Goal: Information Seeking & Learning: Learn about a topic

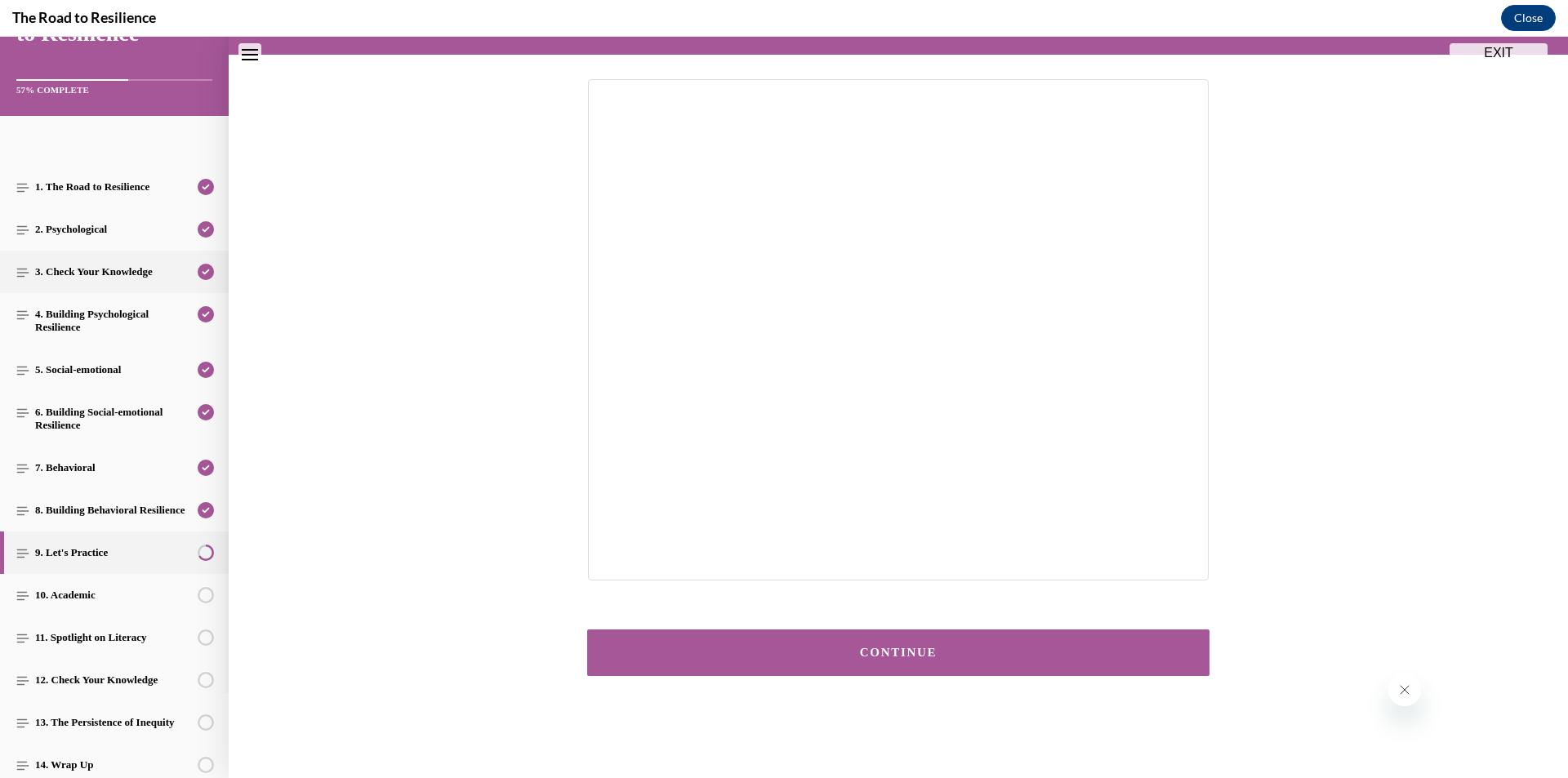
scroll to position [161, 0]
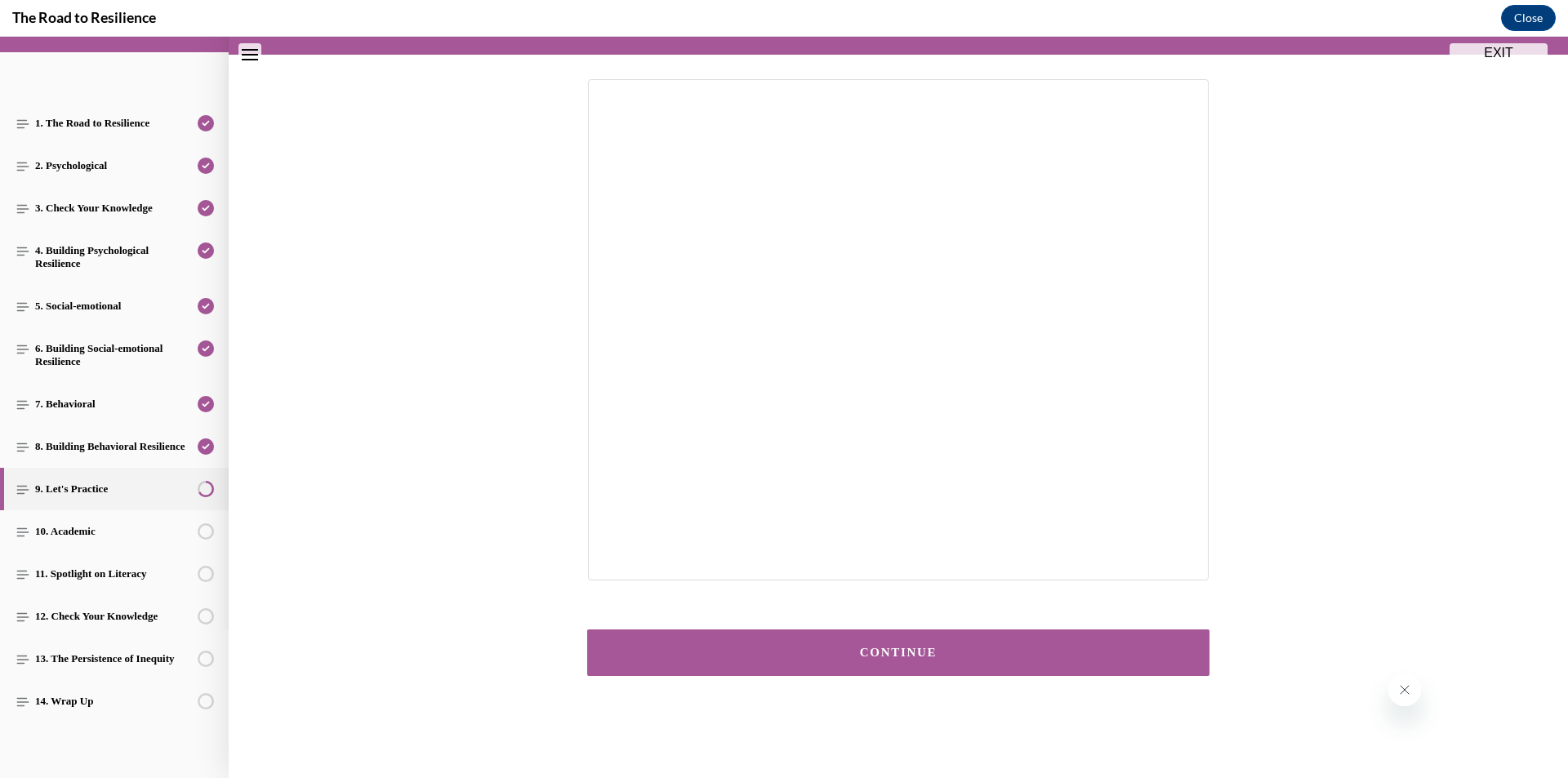
click at [909, 645] on button "CONTINUE" at bounding box center [898, 652] width 622 height 47
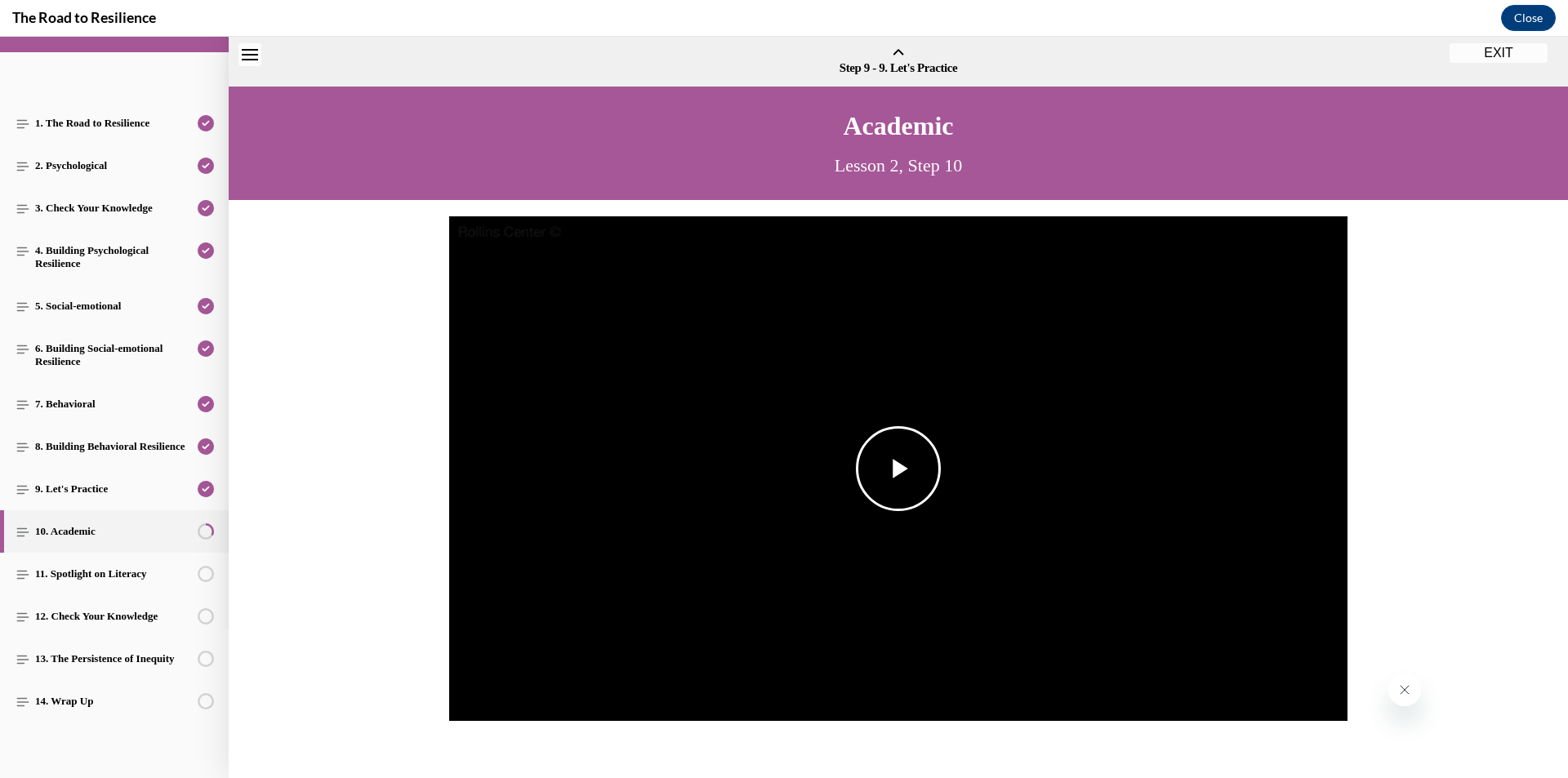
scroll to position [51, 0]
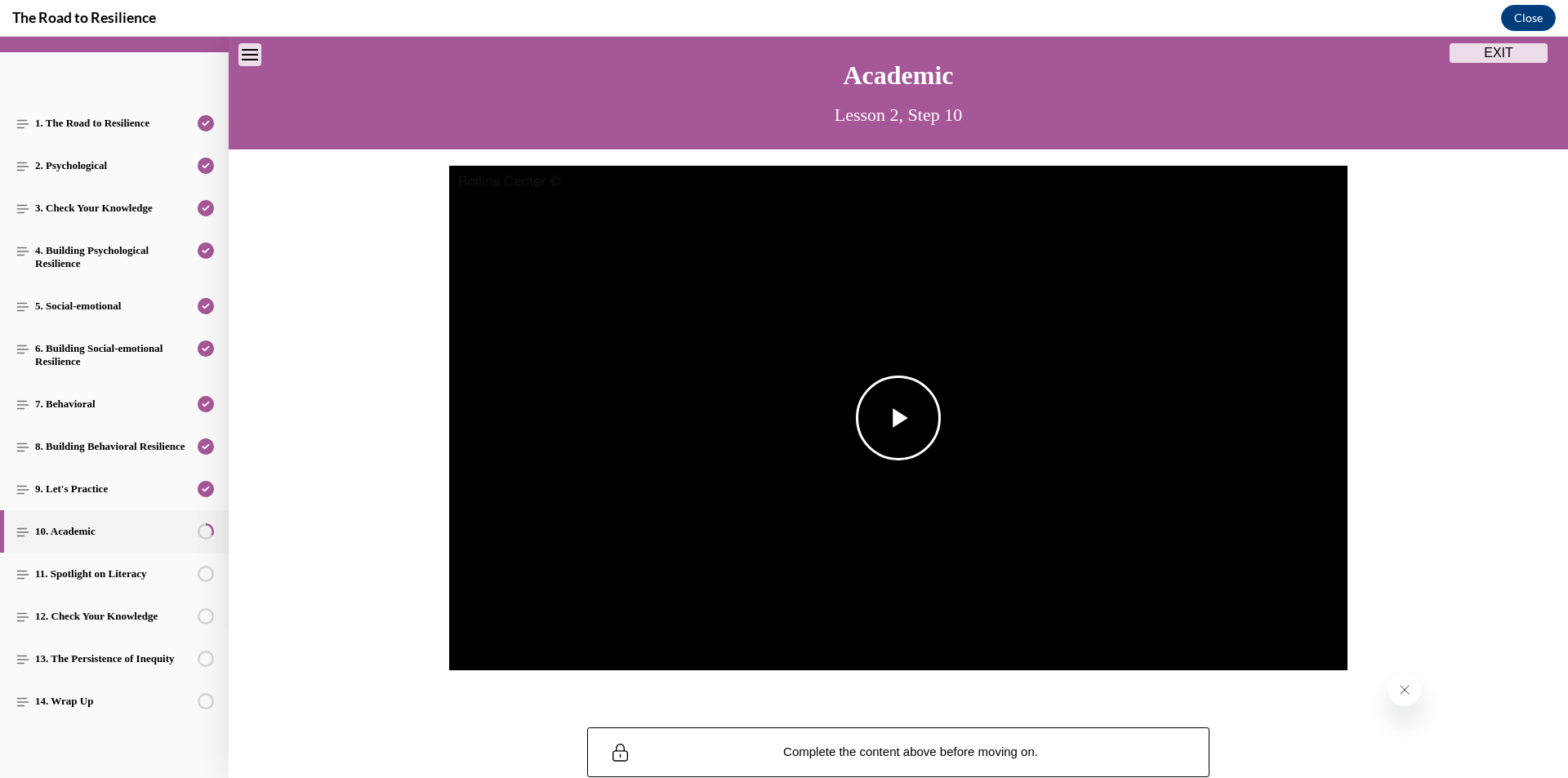
click at [898, 417] on span "Video player" at bounding box center [898, 417] width 0 height 0
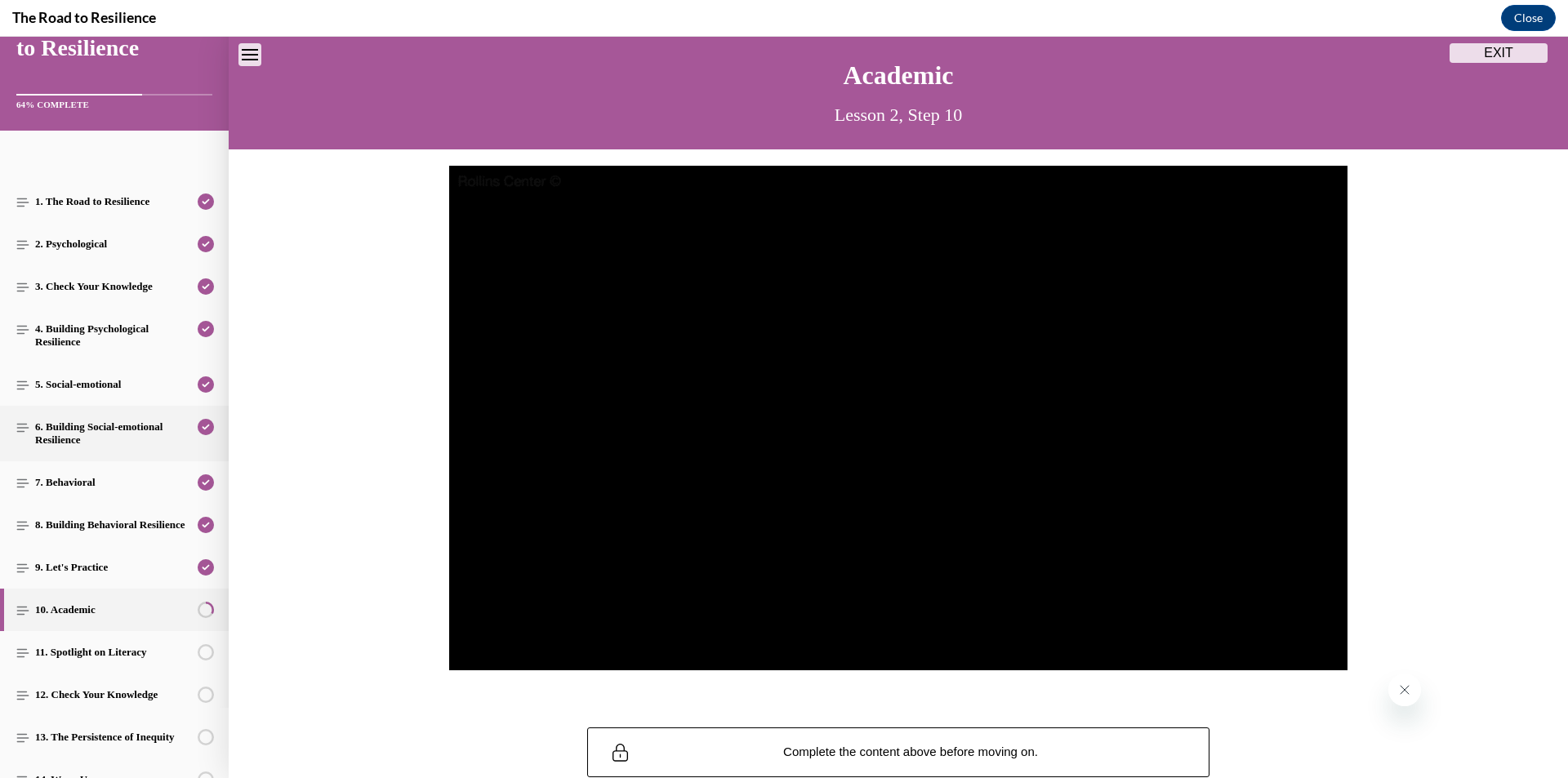
scroll to position [161, 0]
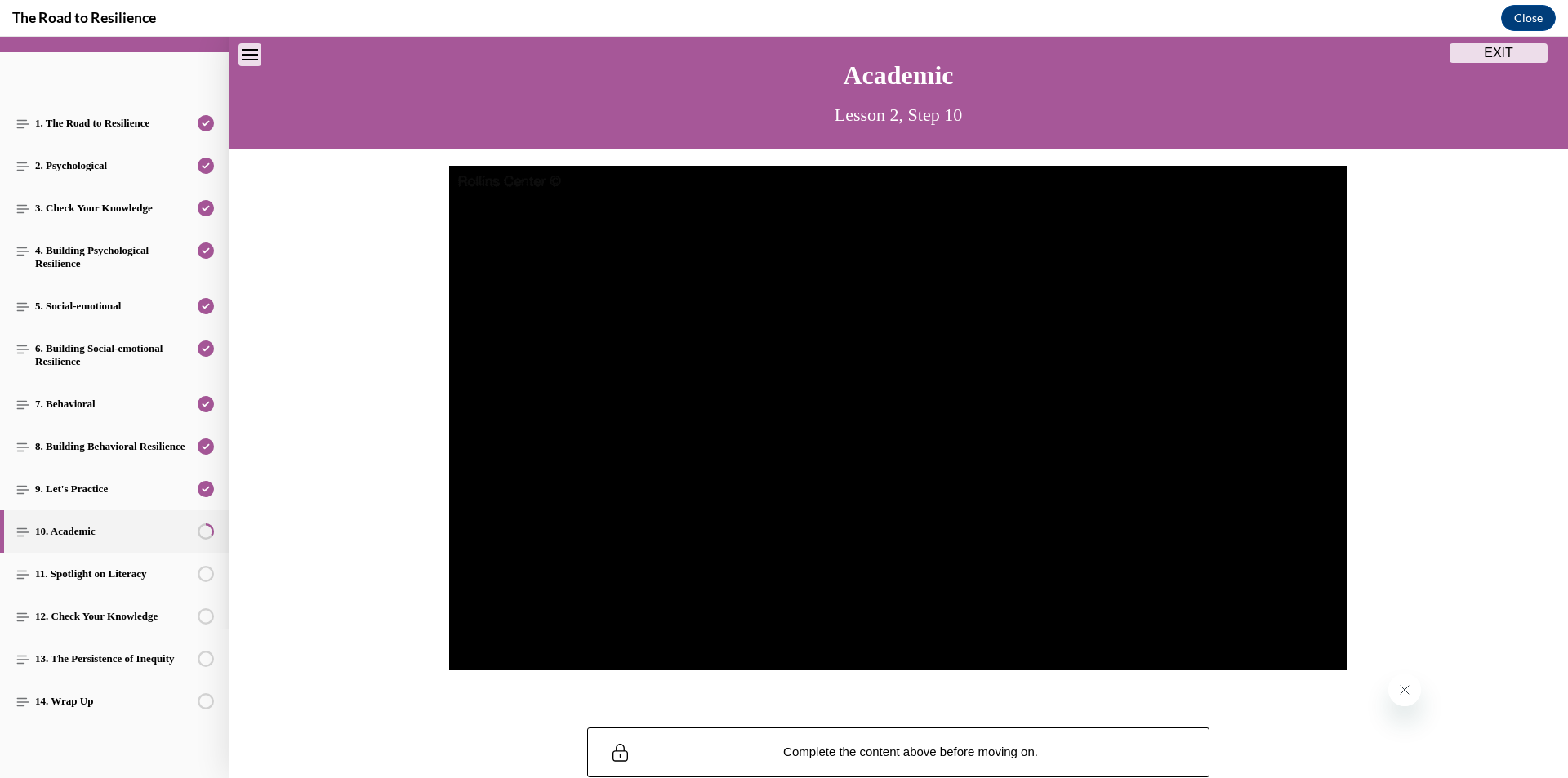
click at [1409, 689] on icon "Close message from company" at bounding box center [1403, 689] width 13 height 13
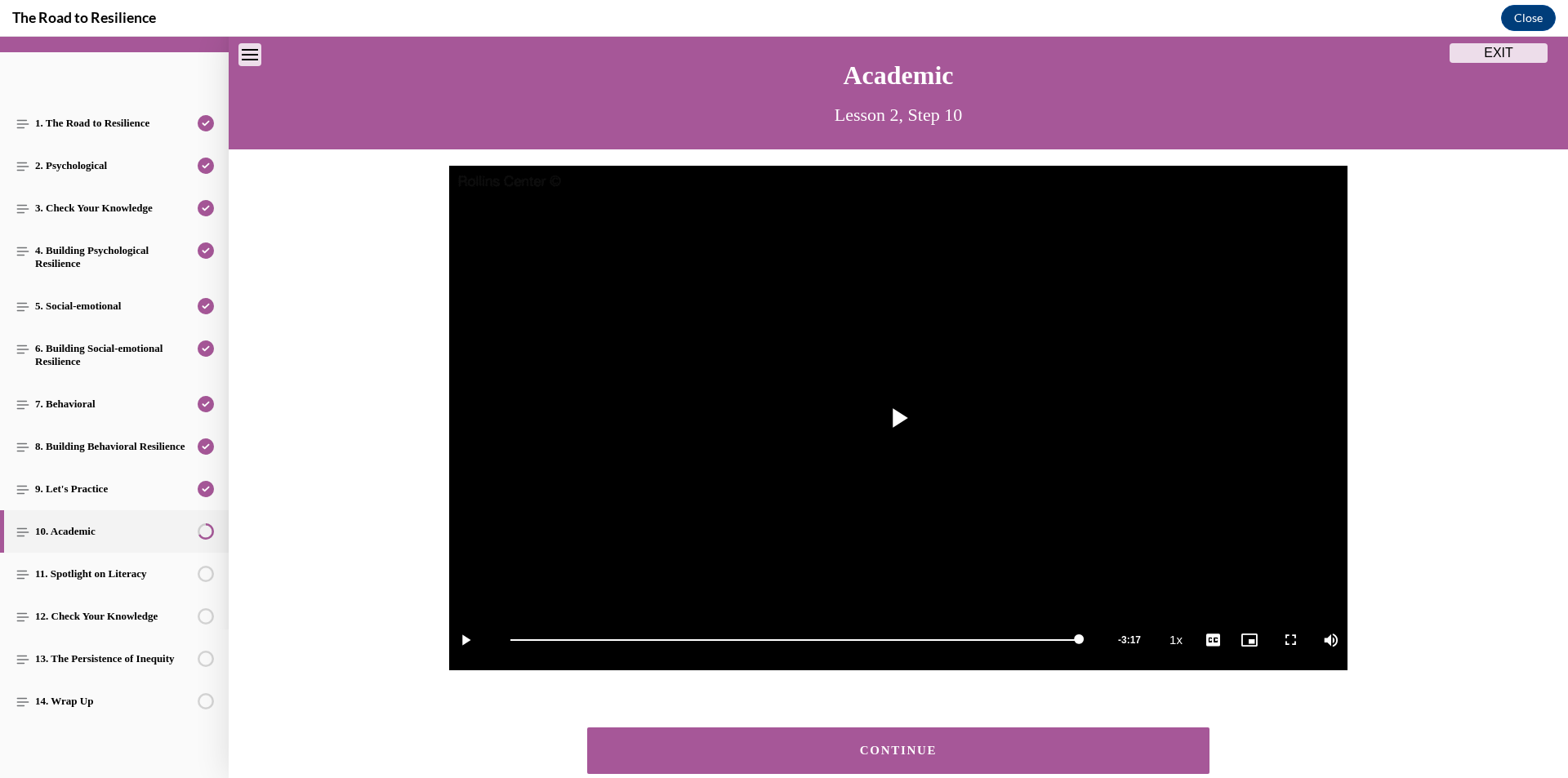
click at [1059, 738] on button "CONTINUE" at bounding box center [898, 750] width 622 height 47
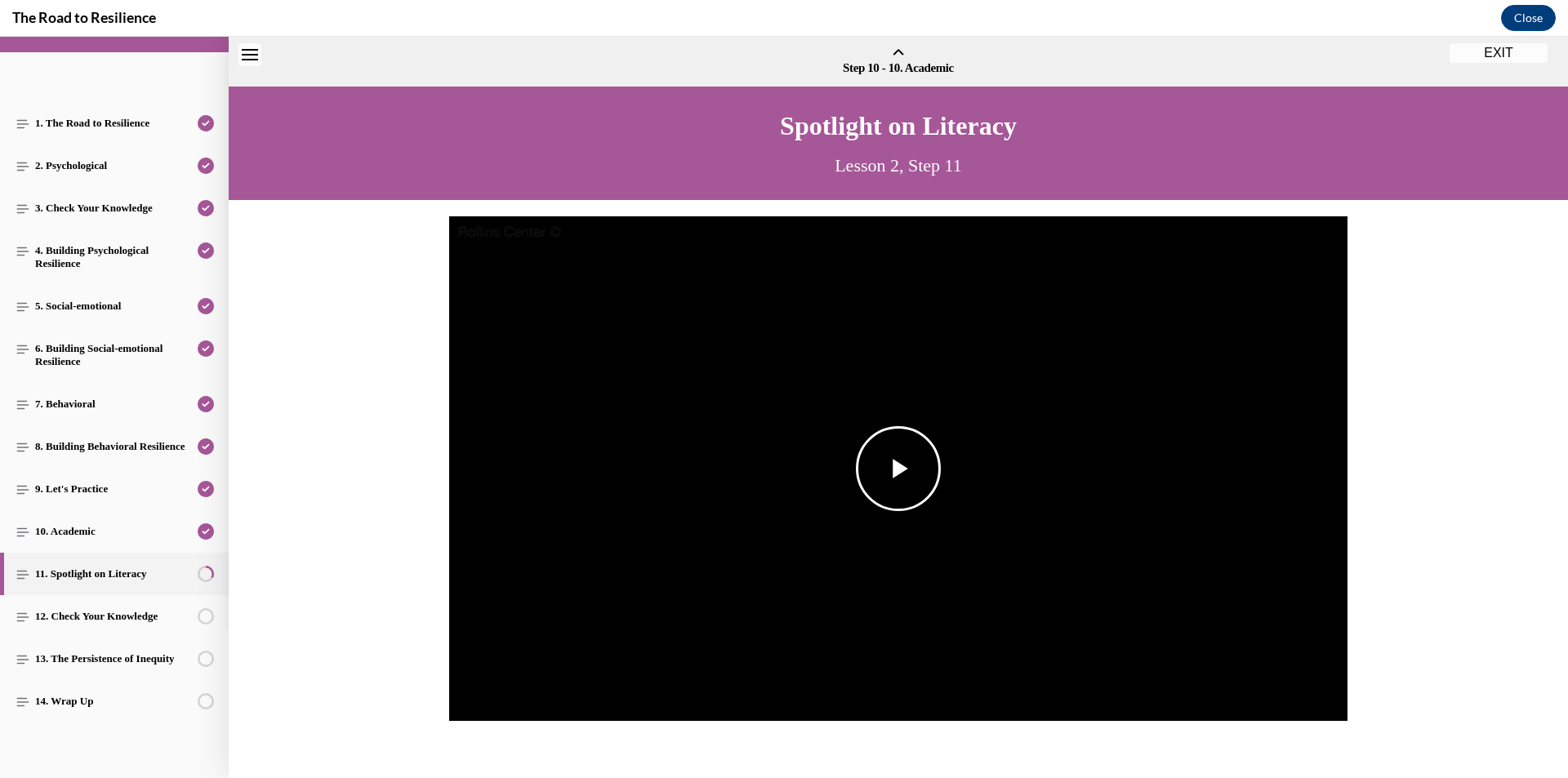
scroll to position [51, 0]
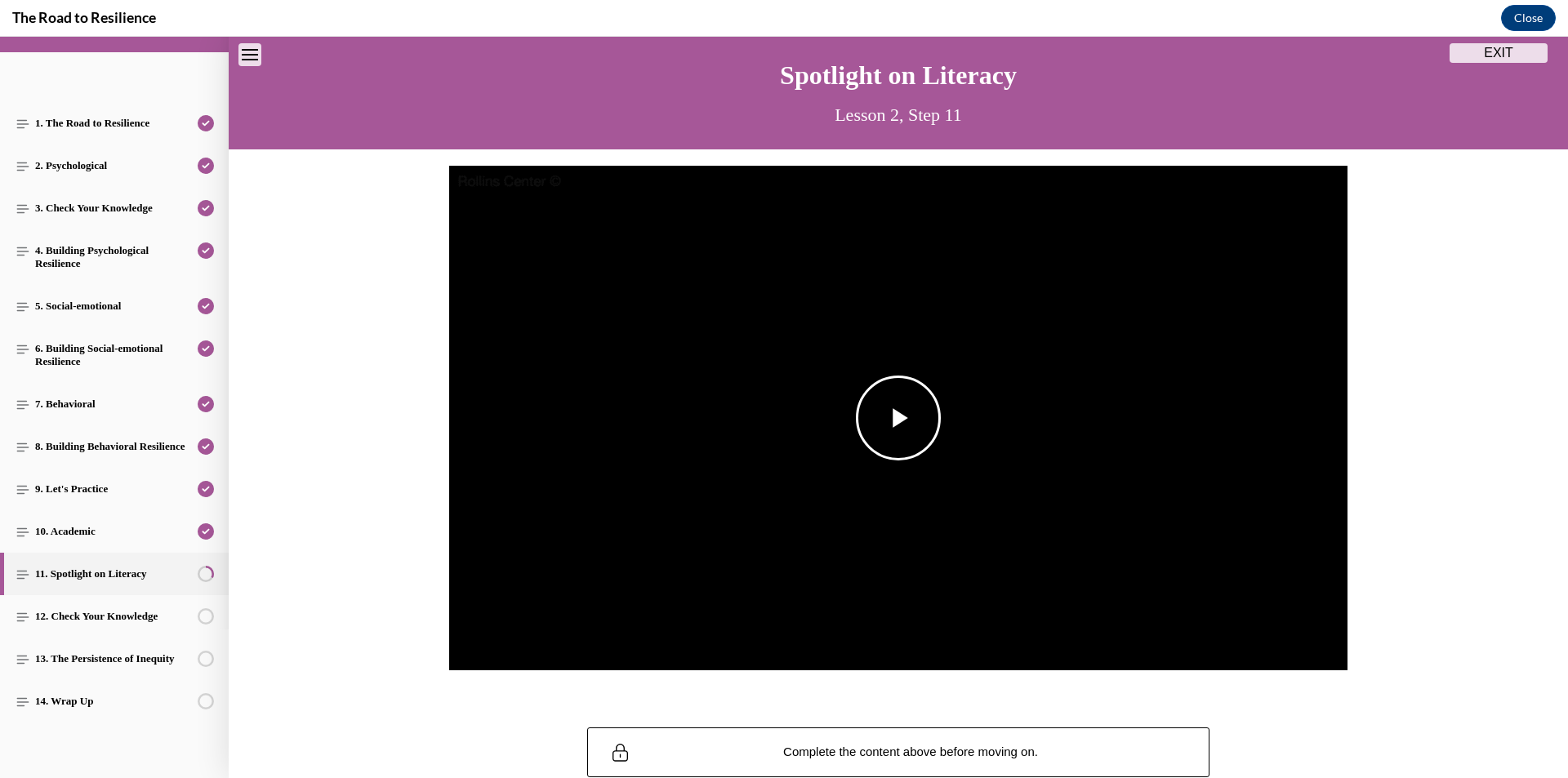
click at [898, 417] on span "Video player" at bounding box center [898, 417] width 0 height 0
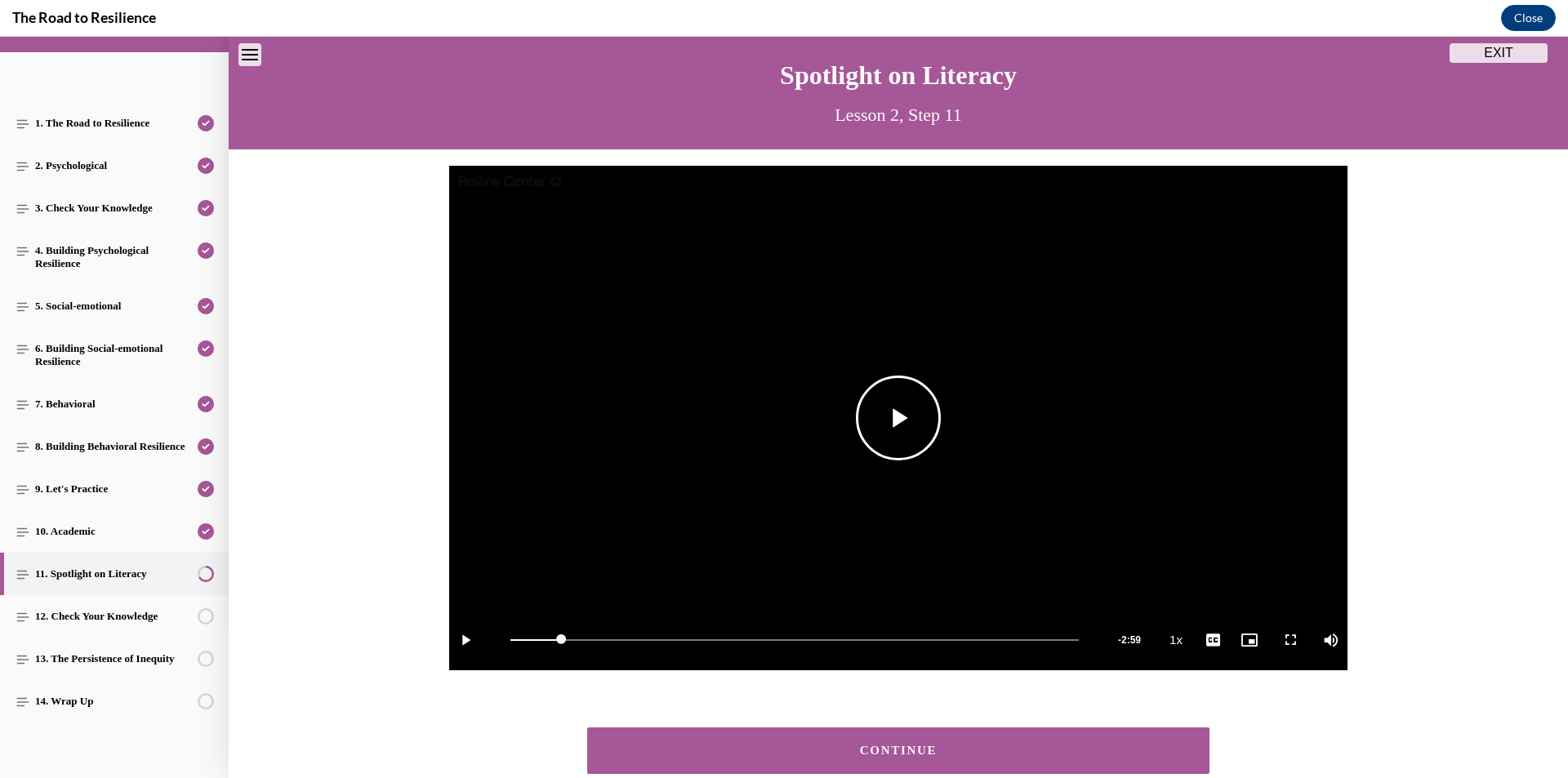
click at [898, 417] on span "Video player" at bounding box center [898, 417] width 0 height 0
click at [862, 739] on button "CONTINUE" at bounding box center [898, 750] width 622 height 47
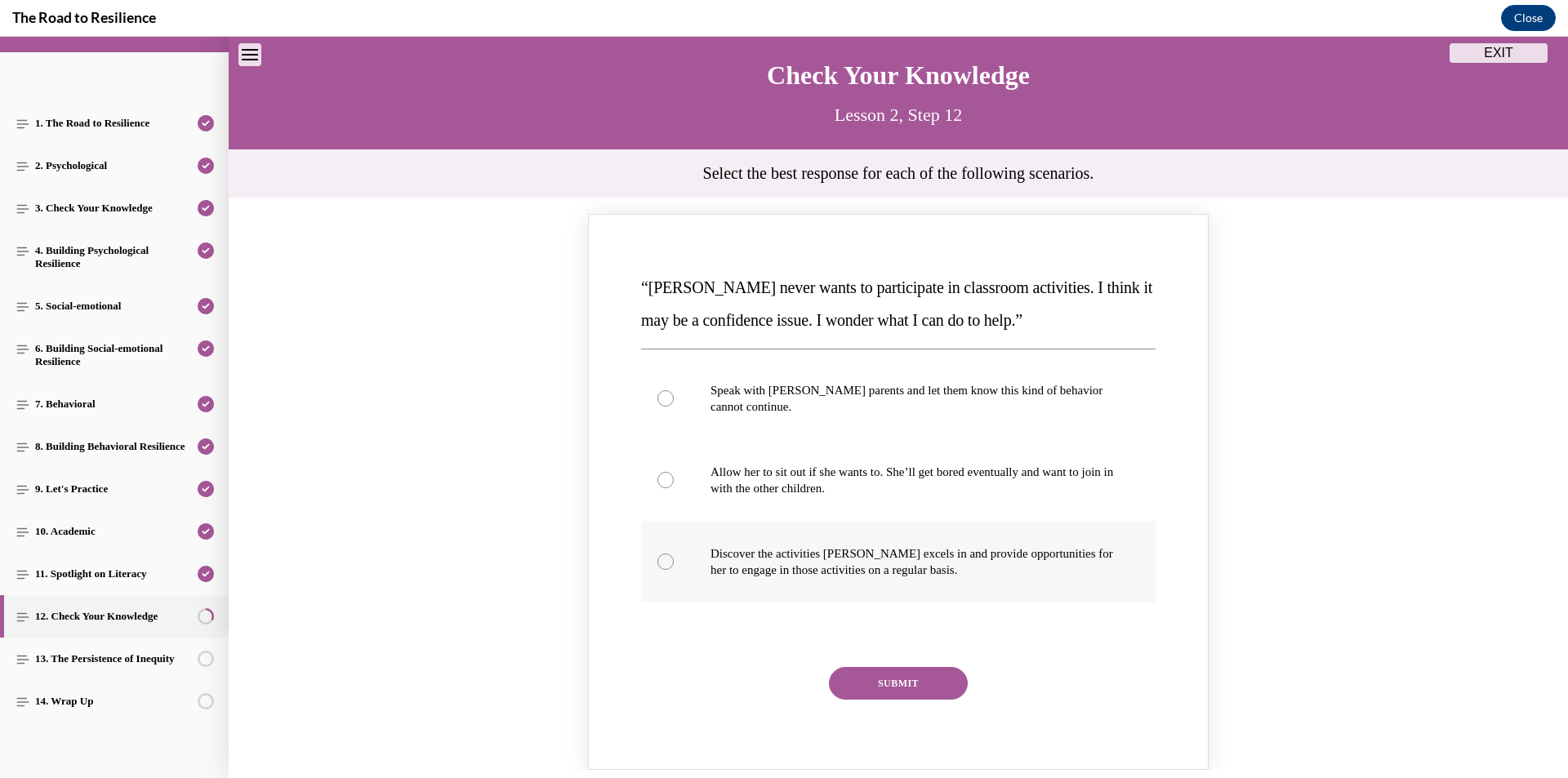
drag, startPoint x: 671, startPoint y: 551, endPoint x: 739, endPoint y: 582, distance: 74.7
click at [671, 552] on label "Discover the activities [PERSON_NAME] excels in and provide opportunities for h…" at bounding box center [898, 562] width 514 height 81
click at [671, 553] on input "Discover the activities [PERSON_NAME] excels in and provide opportunities for h…" at bounding box center [665, 561] width 16 height 16
radio input "true"
click at [890, 684] on button "SUBMIT" at bounding box center [898, 683] width 139 height 32
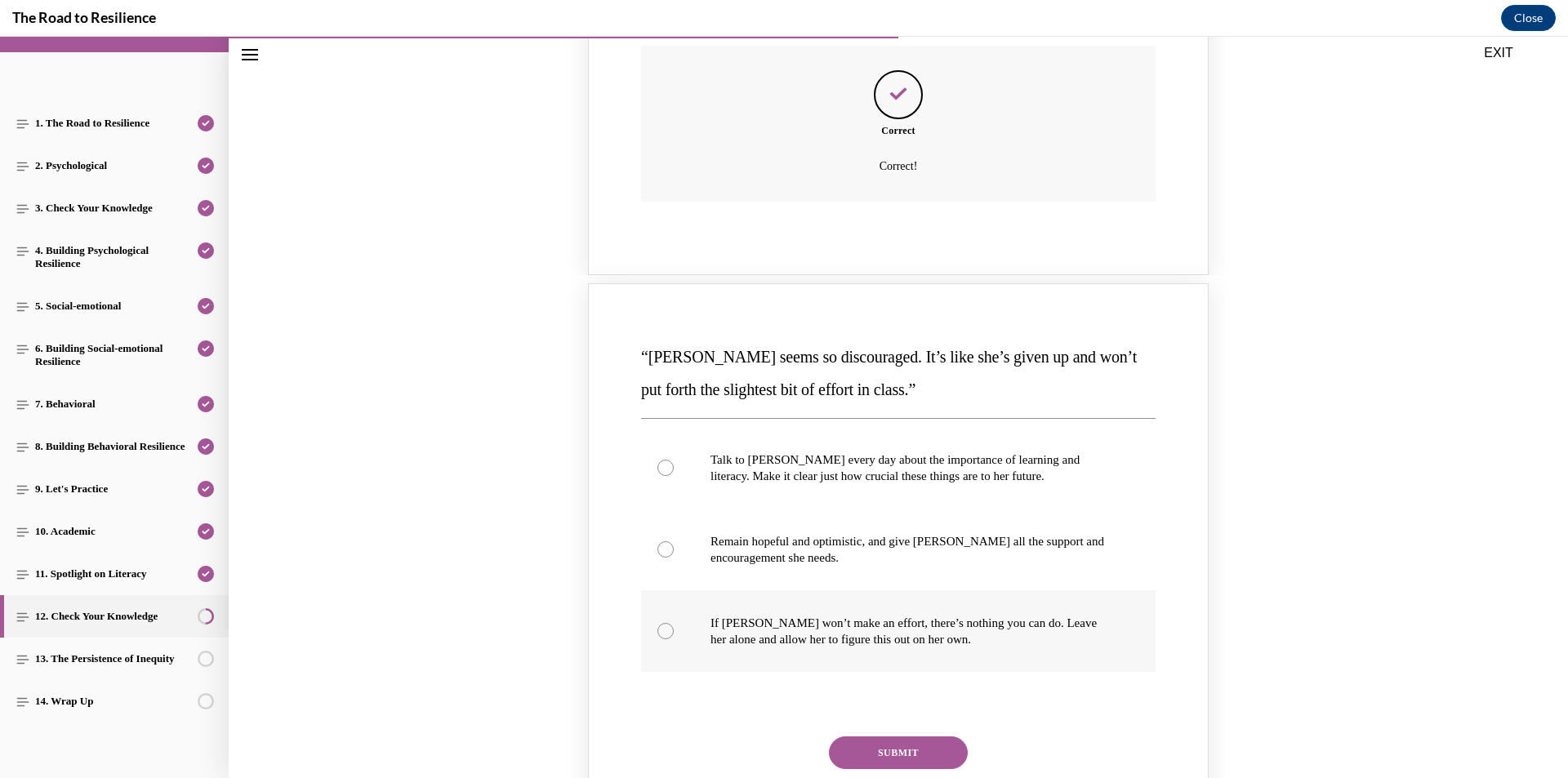
scroll to position [703, 0]
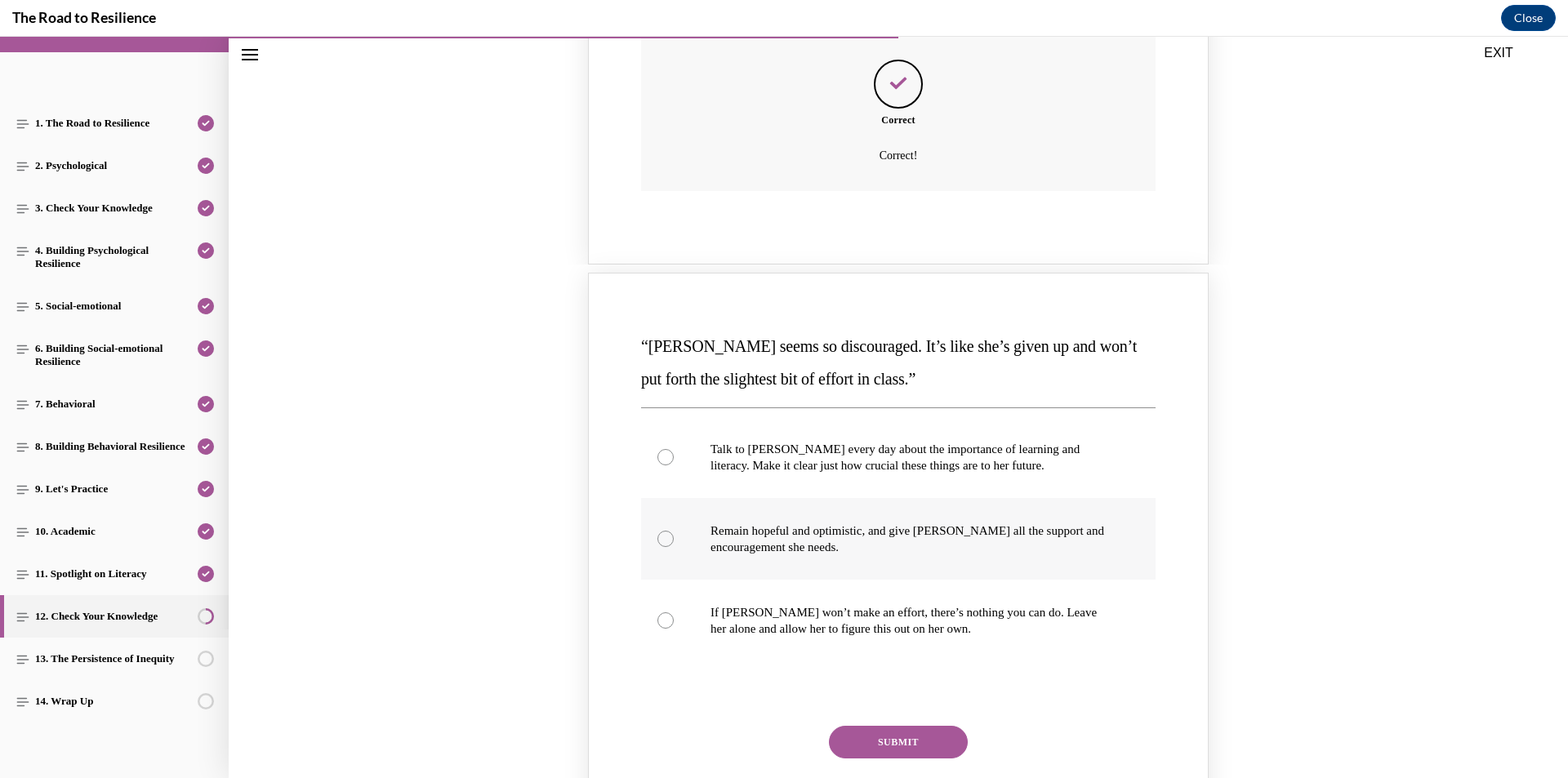
click at [889, 542] on p "Remain hopeful and optimistic, and give [PERSON_NAME] all the support and encou…" at bounding box center [913, 539] width 404 height 32
click at [674, 542] on input "Remain hopeful and optimistic, and give [PERSON_NAME] all the support and encou…" at bounding box center [665, 538] width 16 height 16
radio input "true"
click at [916, 735] on button "SUBMIT" at bounding box center [898, 742] width 139 height 32
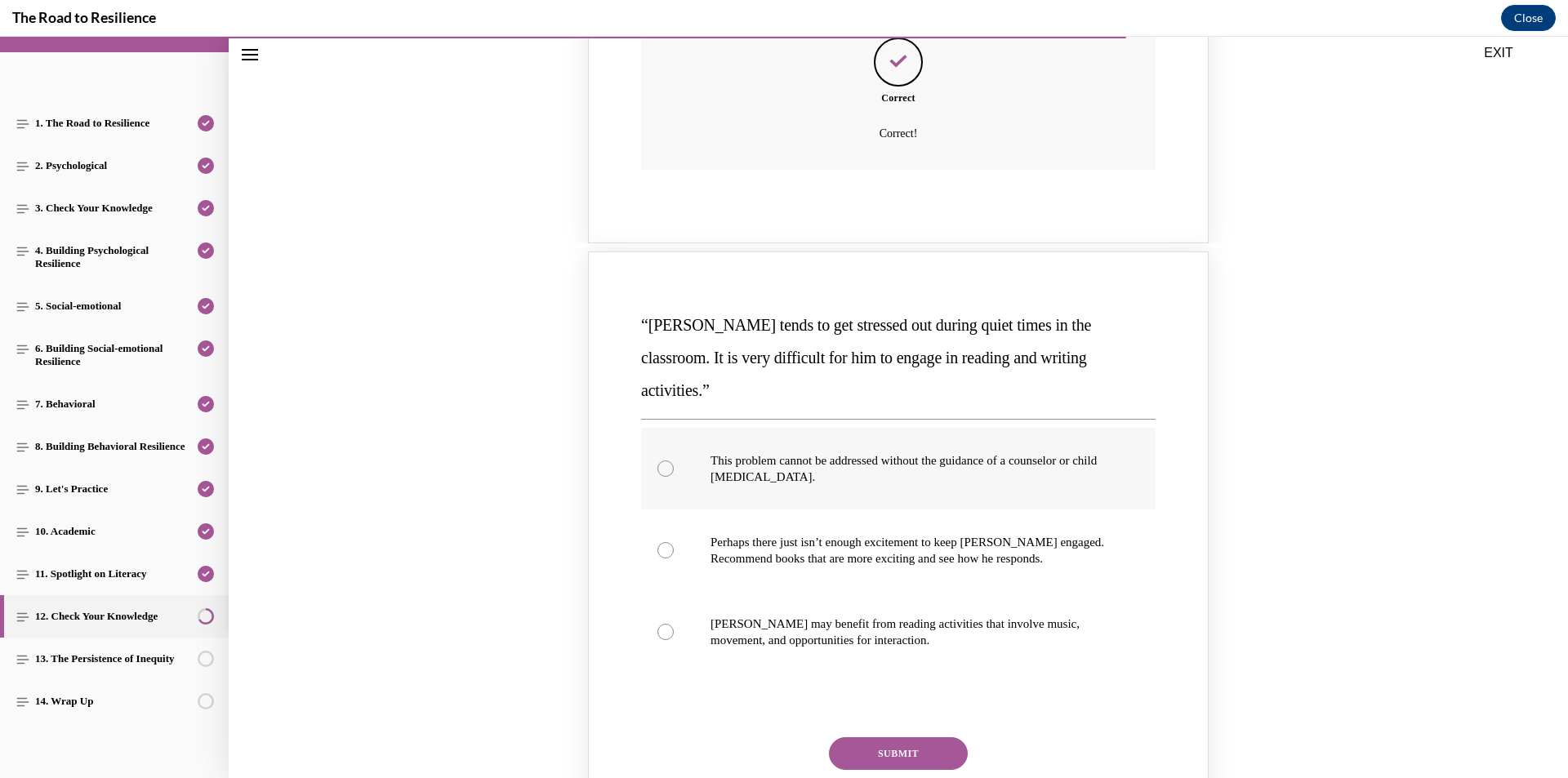
scroll to position [1438, 0]
click at [880, 614] on p "[PERSON_NAME] may benefit from reading activities that involve music, movement,…" at bounding box center [913, 630] width 404 height 32
click at [674, 623] on input "[PERSON_NAME] may benefit from reading activities that involve music, movement,…" at bounding box center [665, 630] width 16 height 16
radio input "true"
click at [910, 736] on button "SUBMIT" at bounding box center [898, 753] width 139 height 32
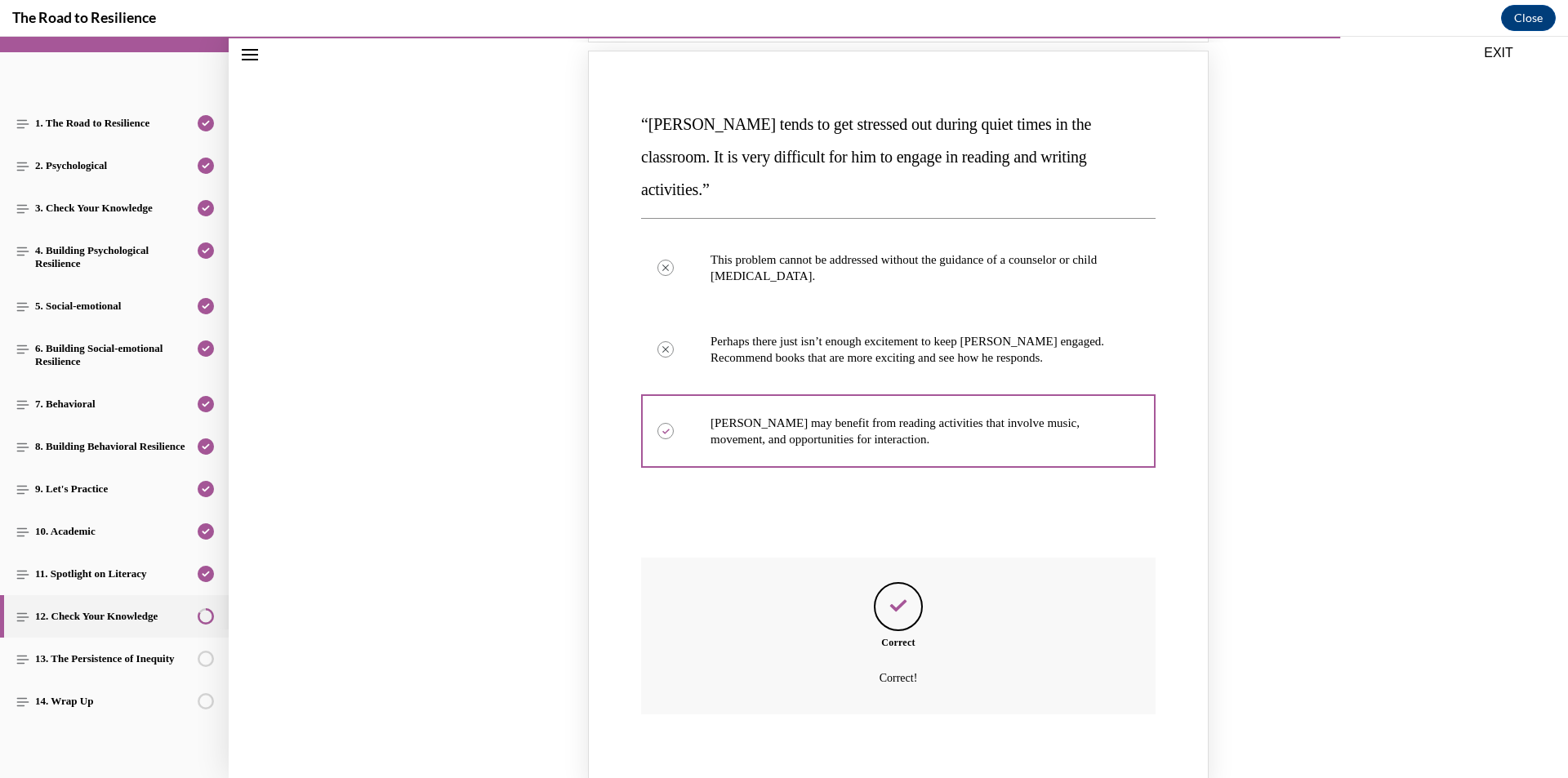
scroll to position [1805, 0]
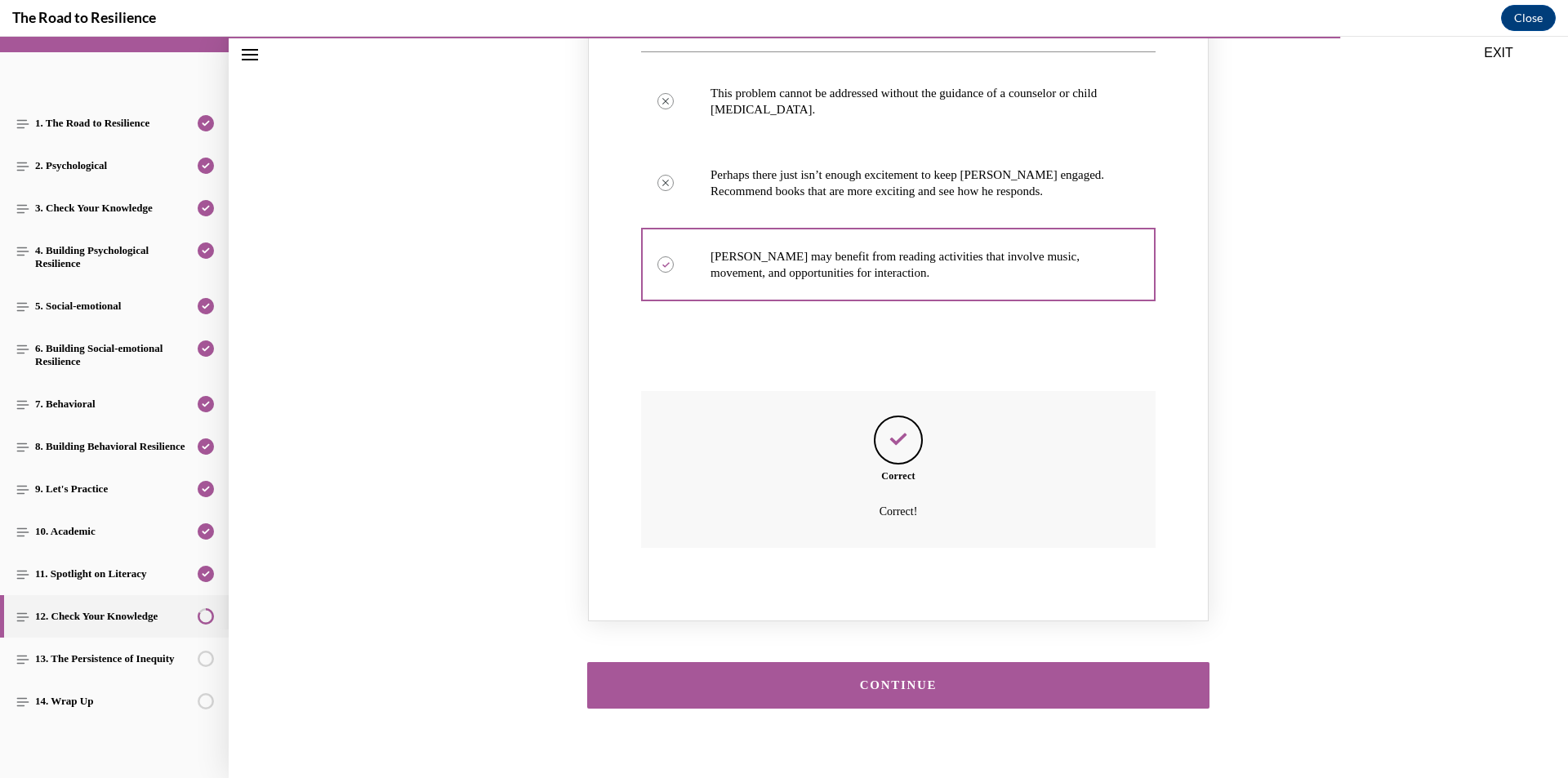
click at [977, 688] on div "CONTINUE" at bounding box center [897, 685] width 1339 height 96
click at [968, 662] on button "CONTINUE" at bounding box center [898, 685] width 622 height 47
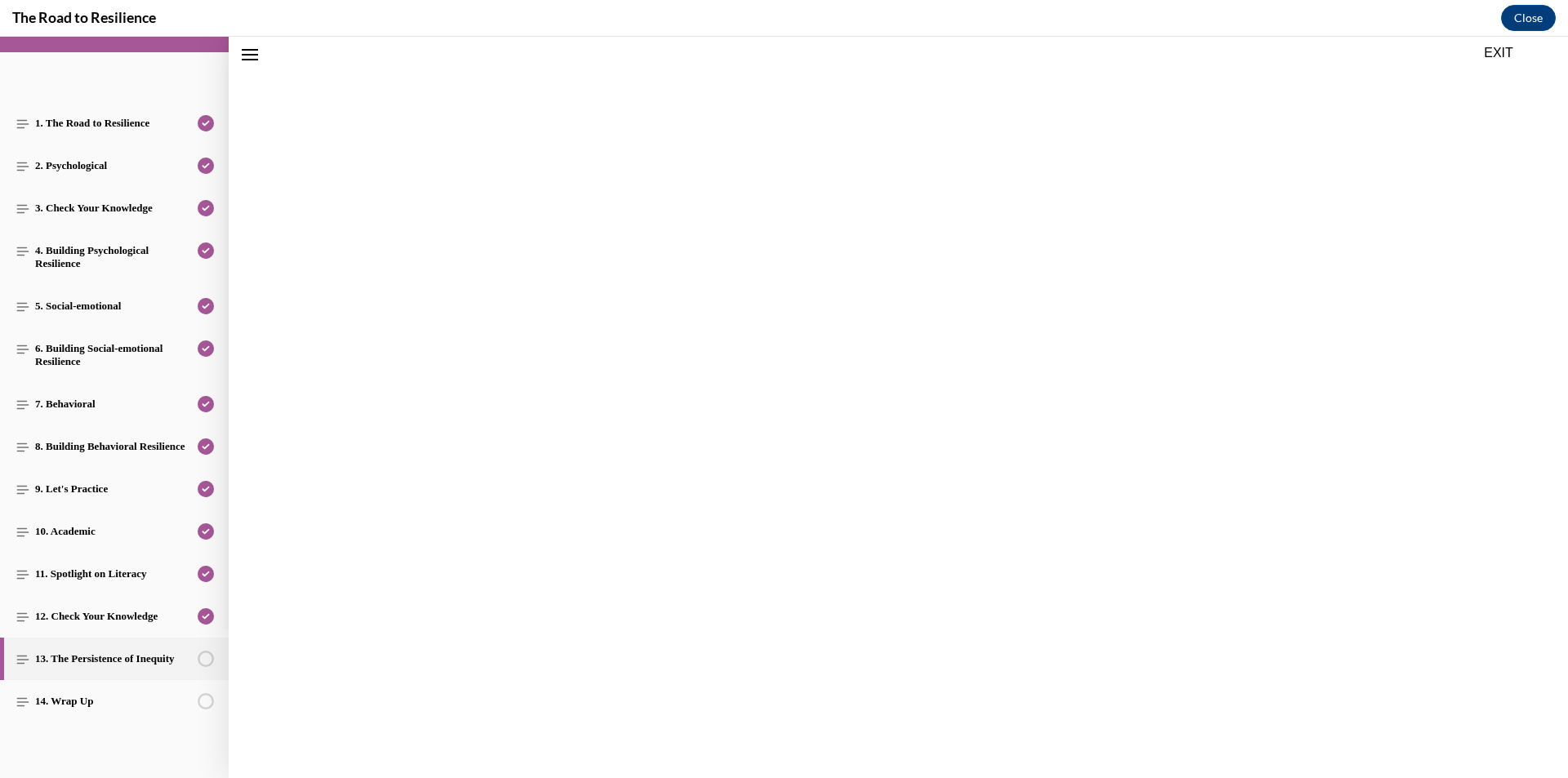
scroll to position [51, 0]
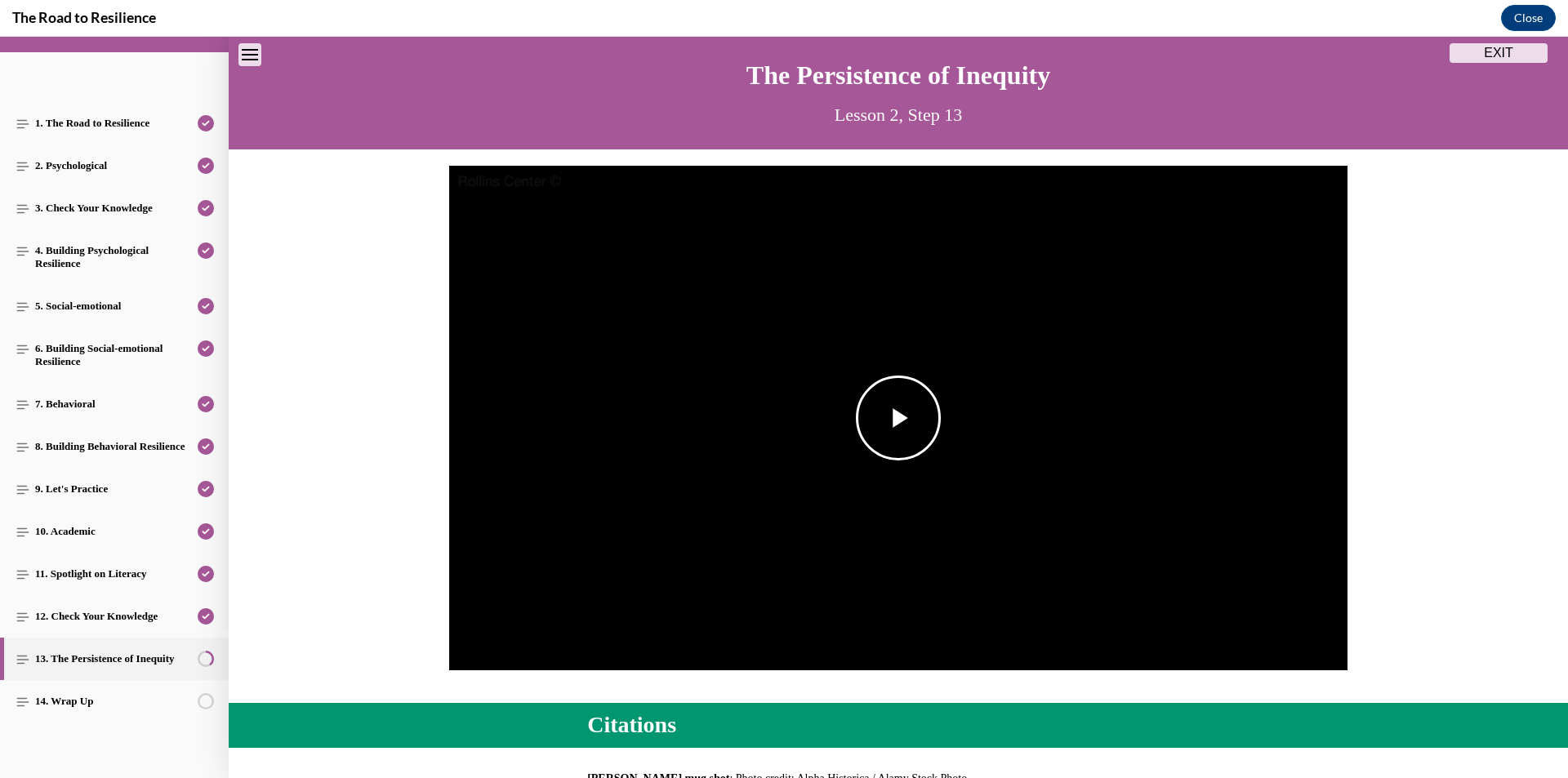
click at [898, 417] on span "Video player" at bounding box center [898, 417] width 0 height 0
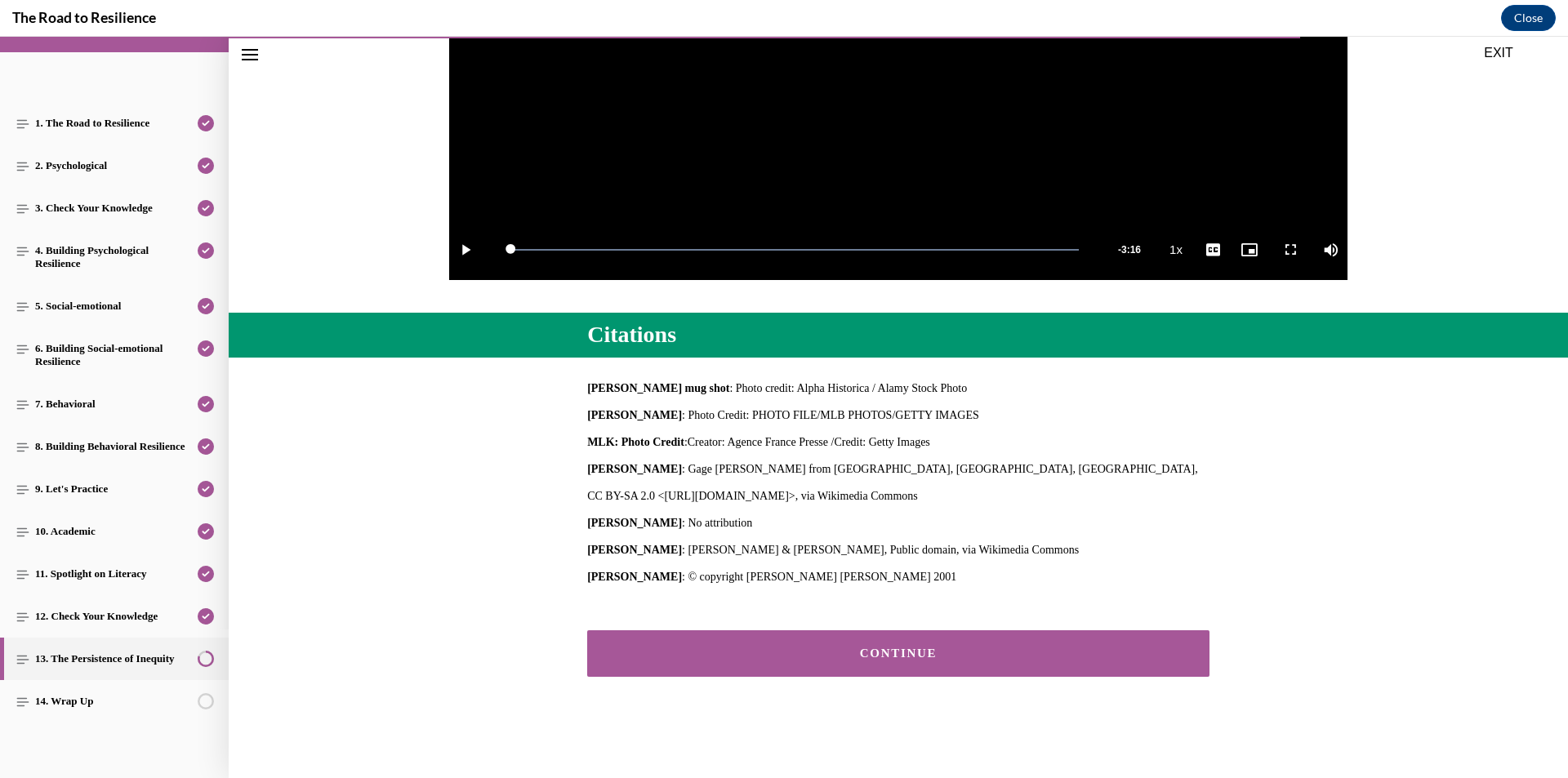
scroll to position [441, 0]
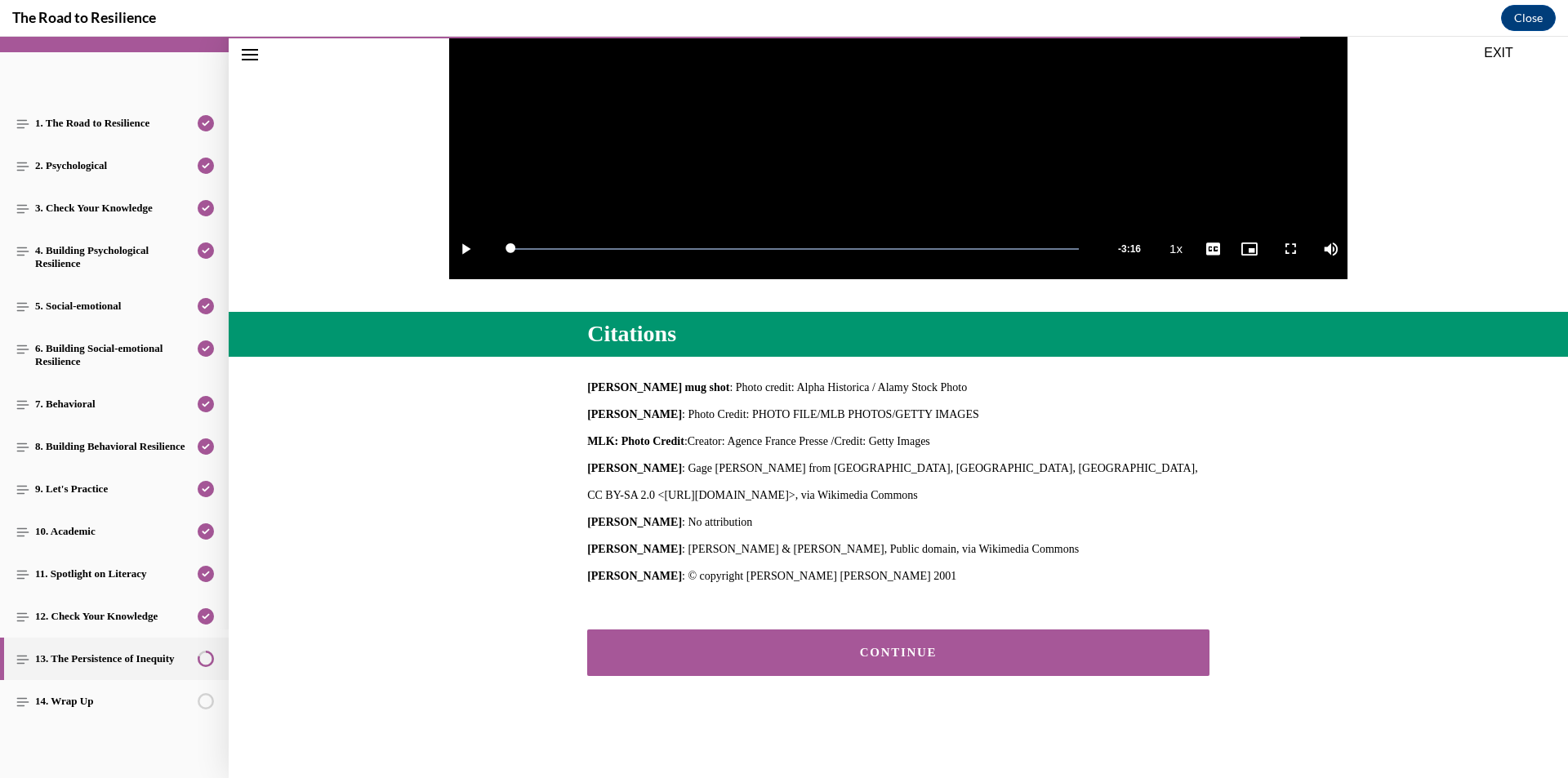
click at [921, 656] on div "CONTINUE" at bounding box center [897, 652] width 571 height 12
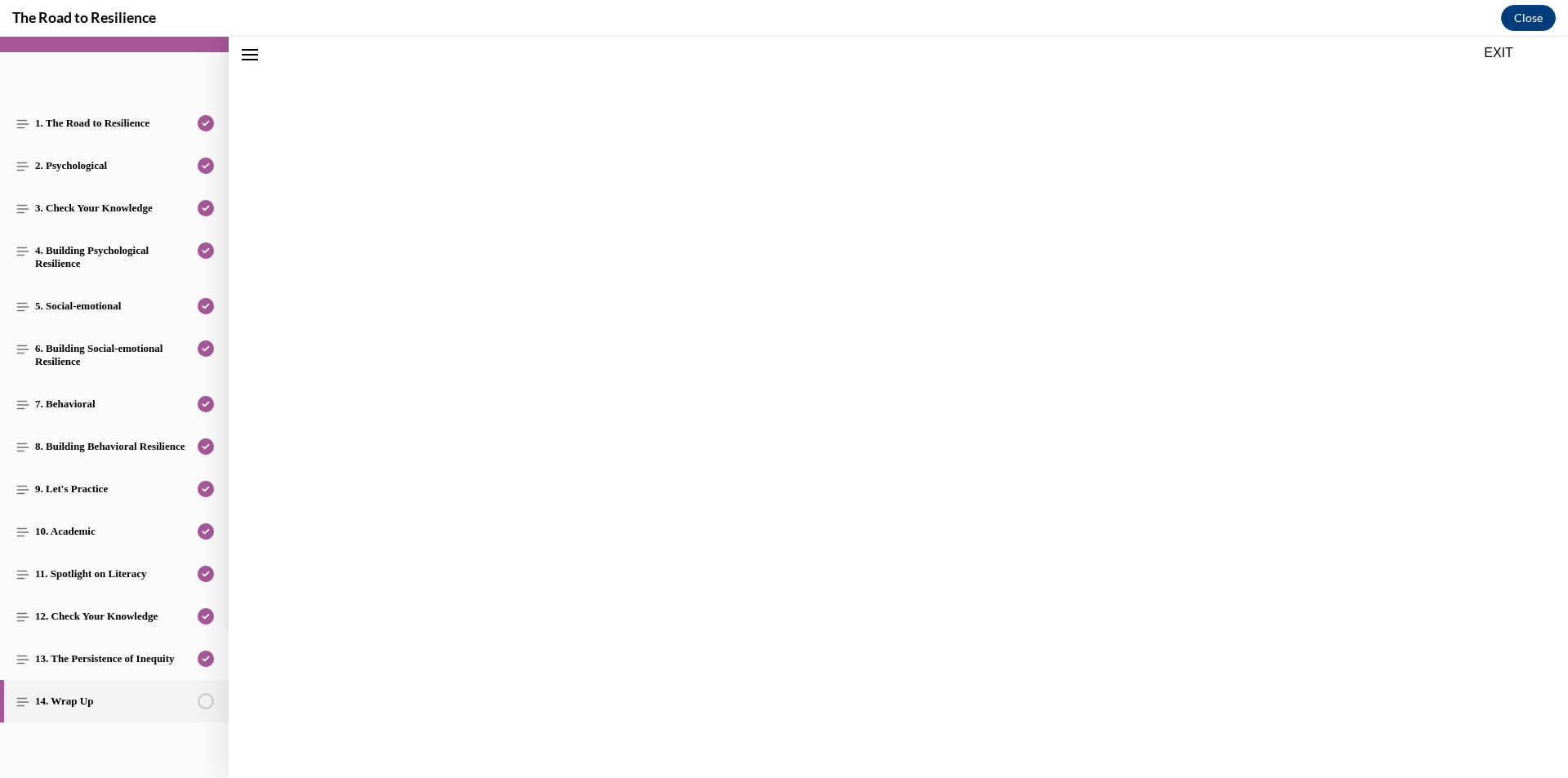
scroll to position [51, 0]
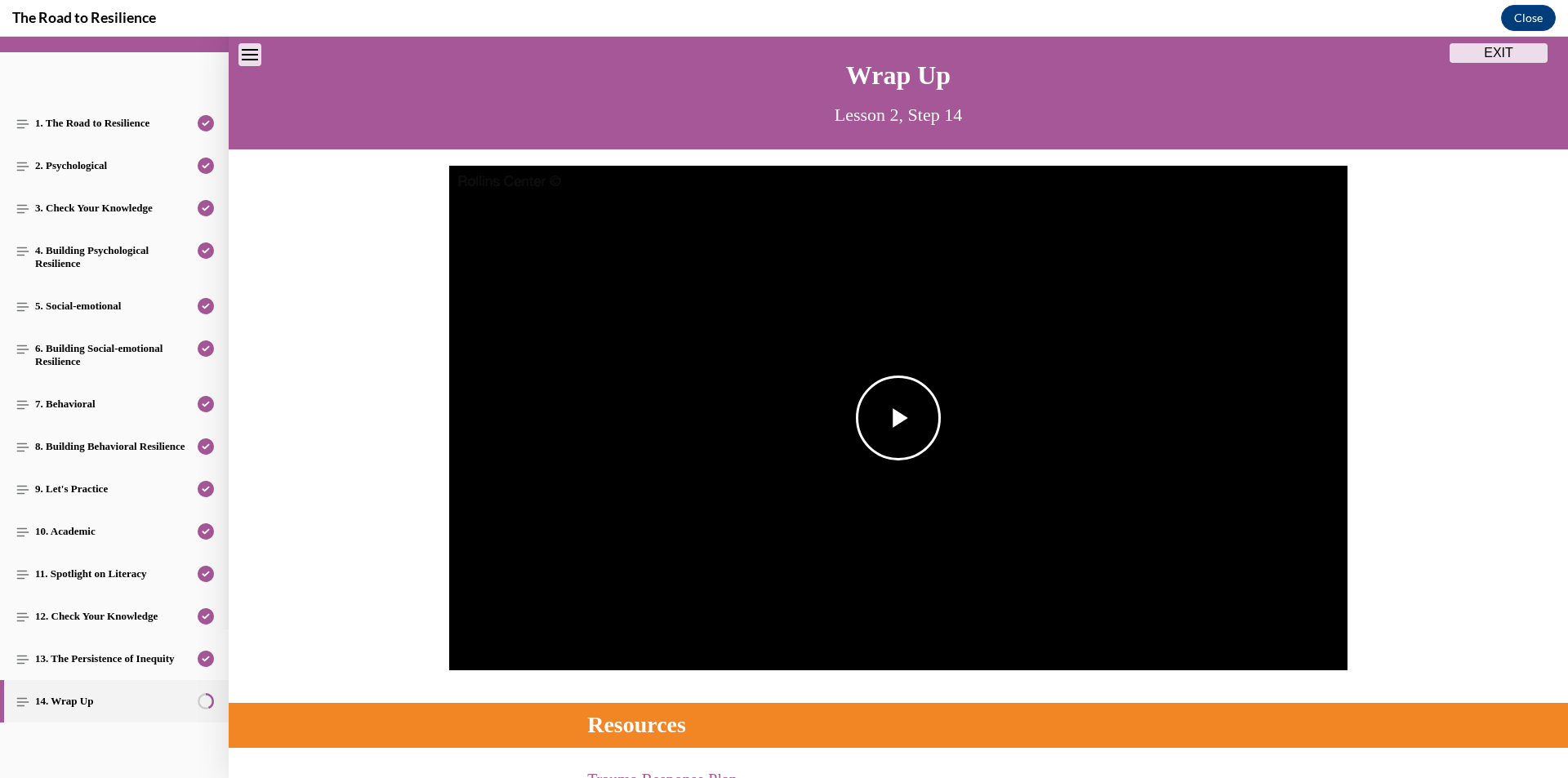
click at [898, 417] on span "Video player" at bounding box center [898, 417] width 0 height 0
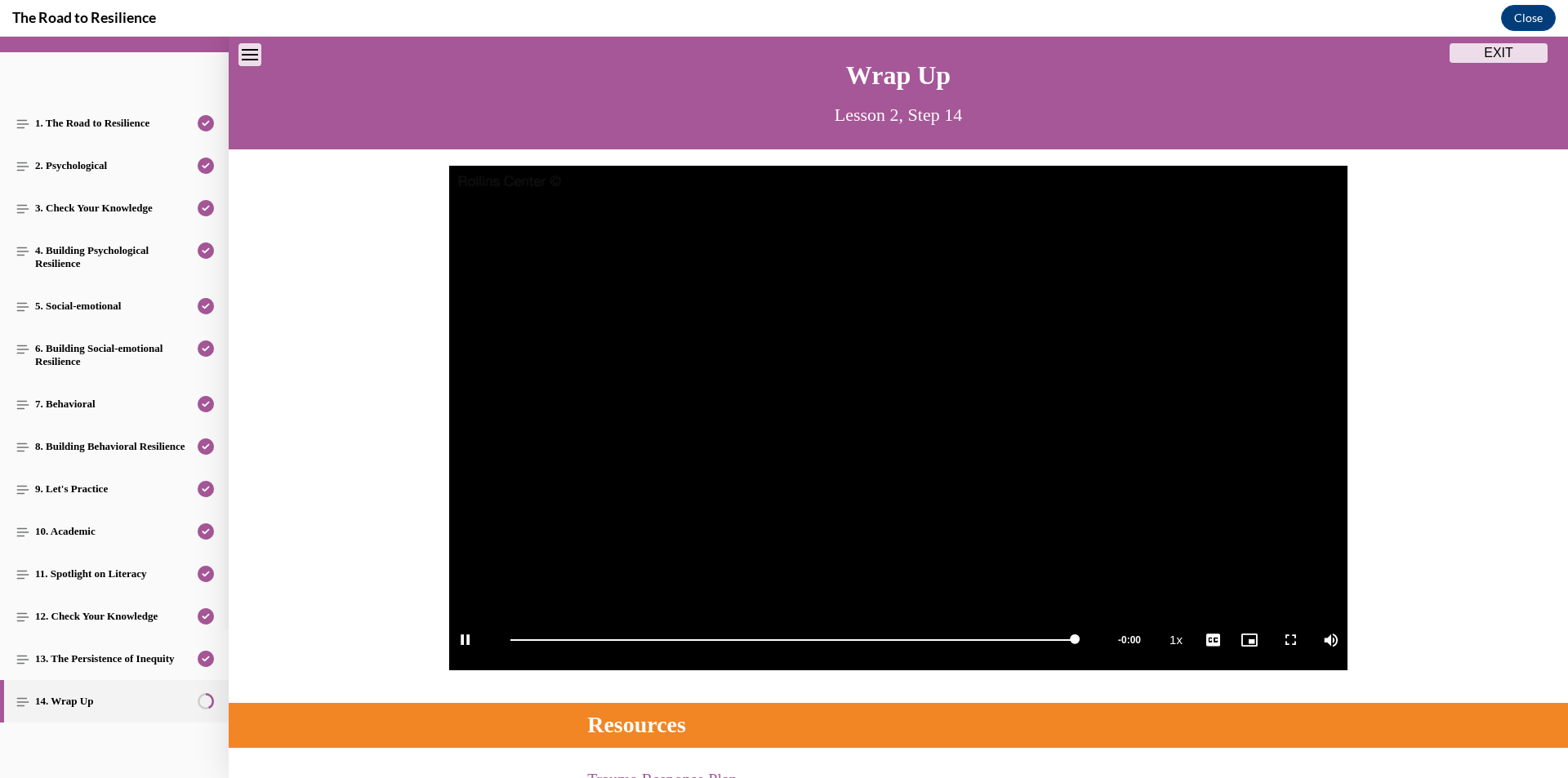
scroll to position [295, 0]
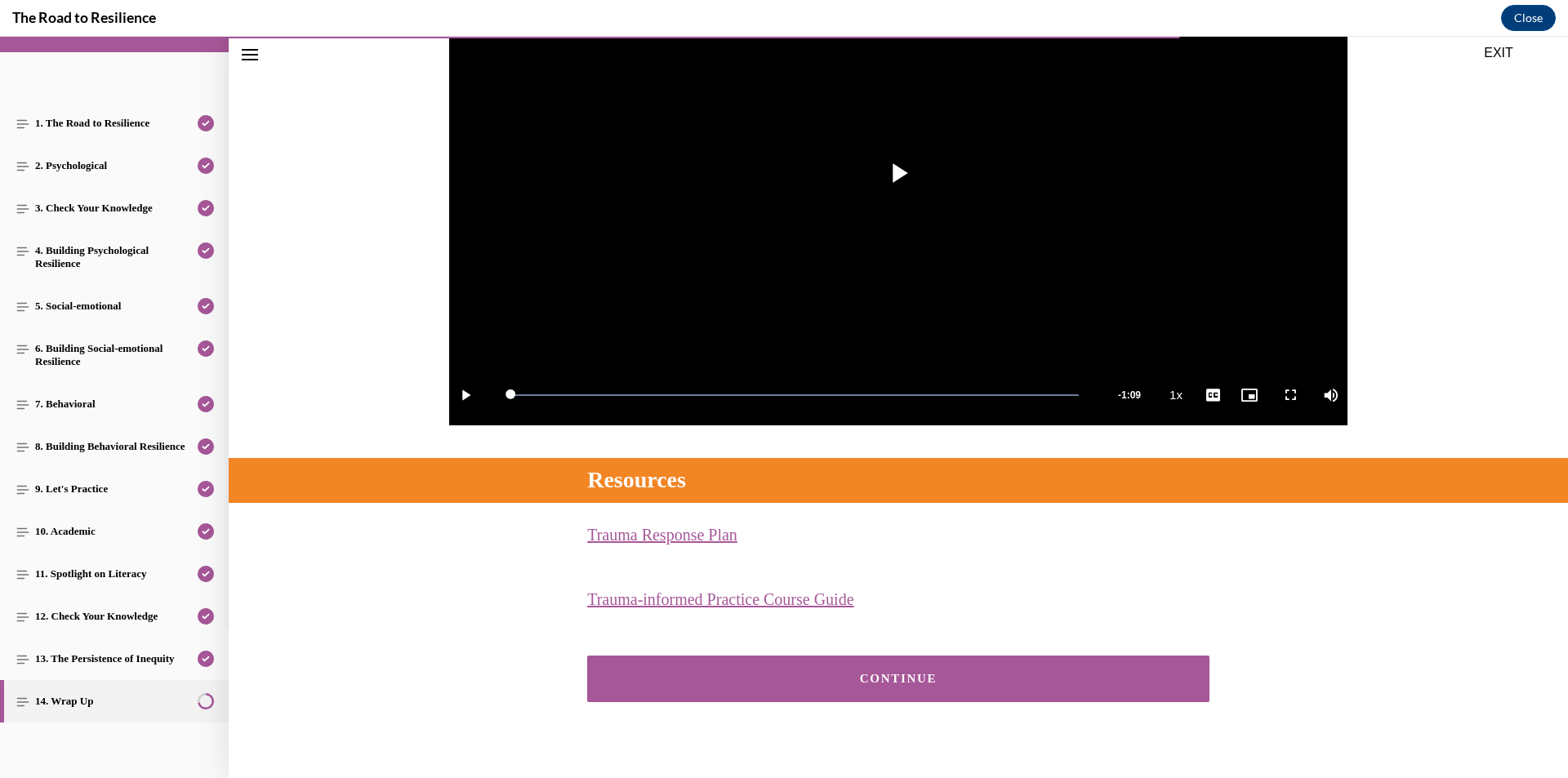
click at [947, 680] on div "CONTINUE" at bounding box center [897, 679] width 571 height 12
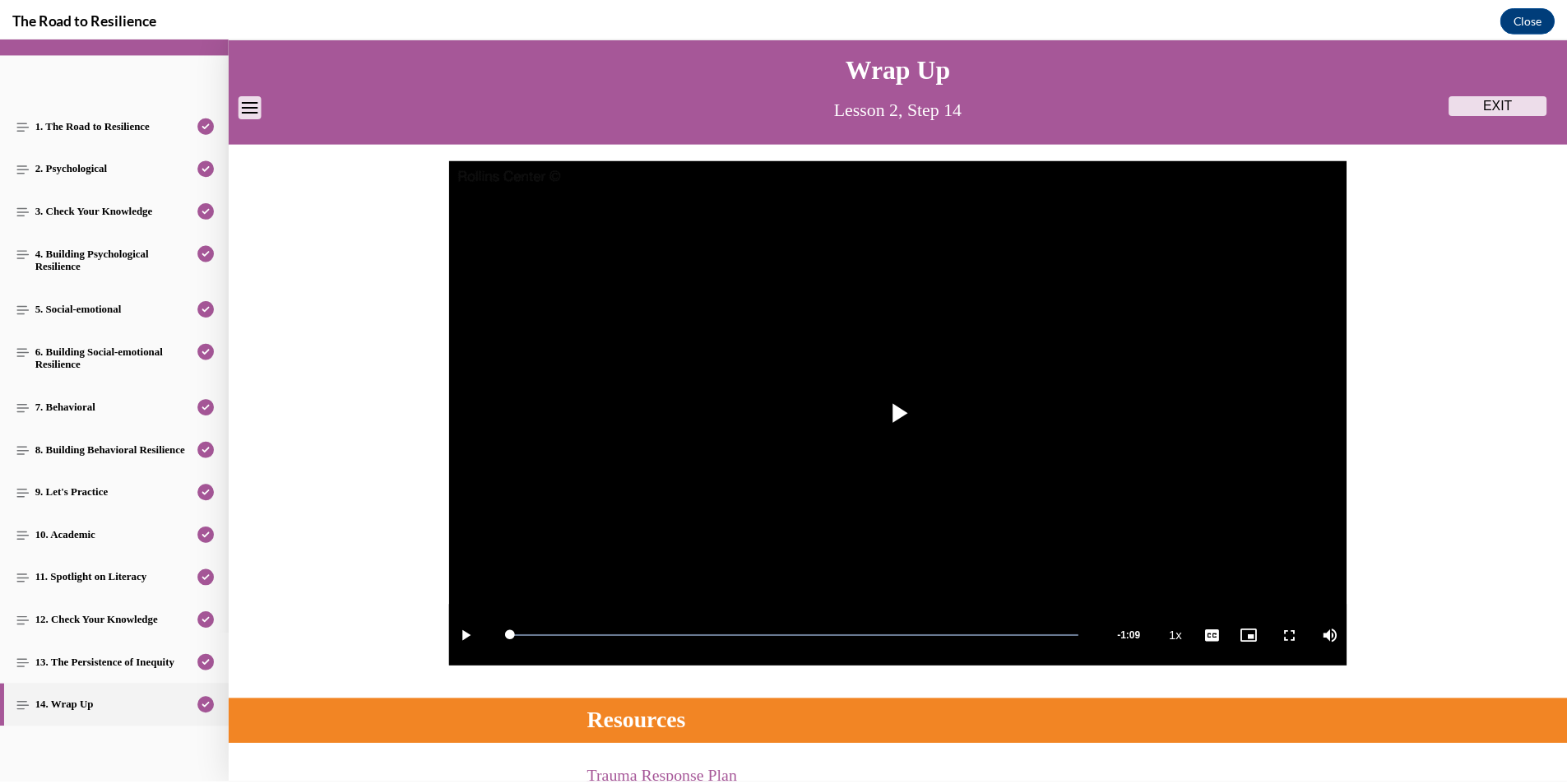
scroll to position [0, 0]
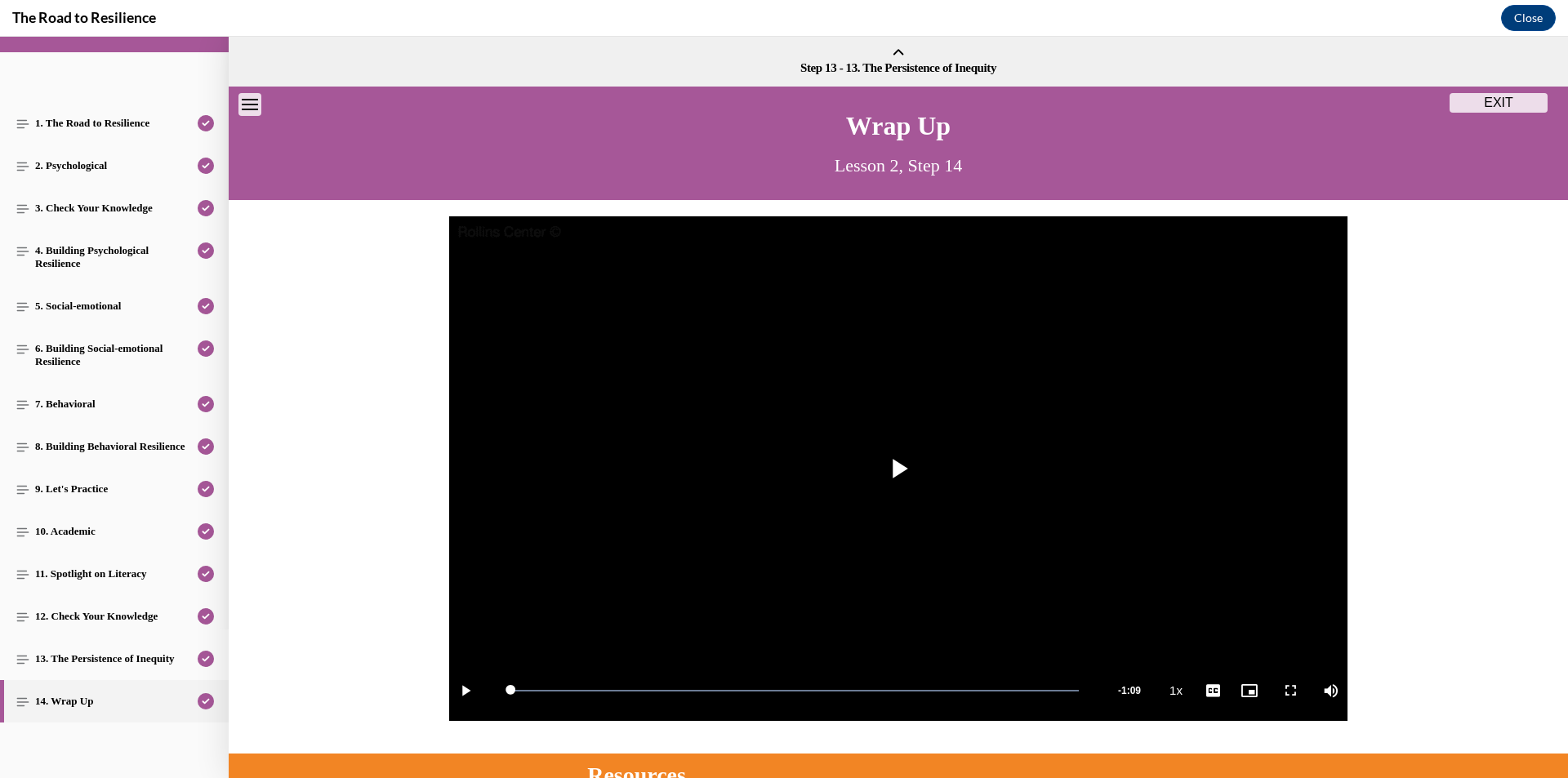
click at [1505, 97] on button "EXIT" at bounding box center [1498, 103] width 98 height 20
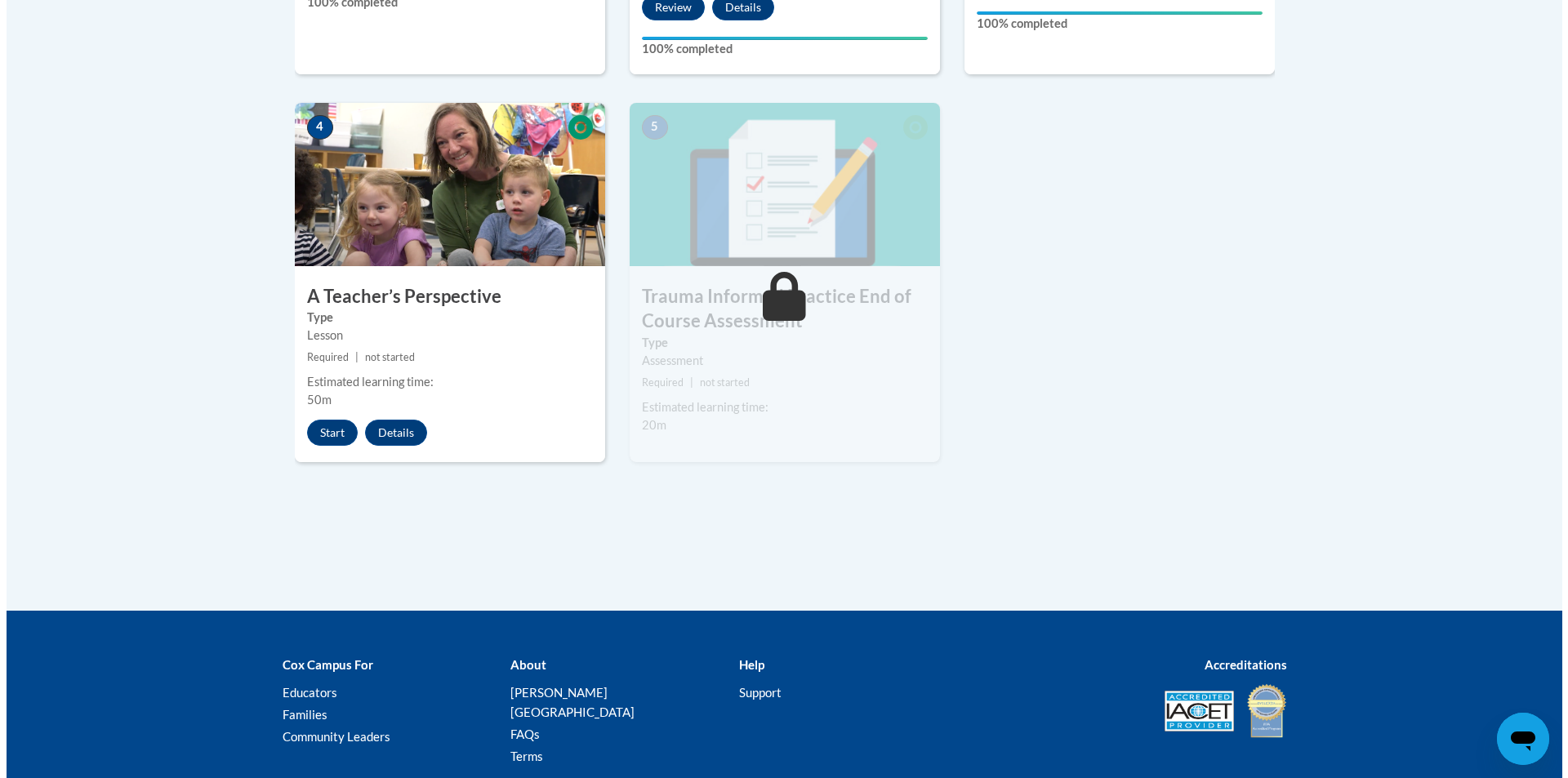
scroll to position [898, 0]
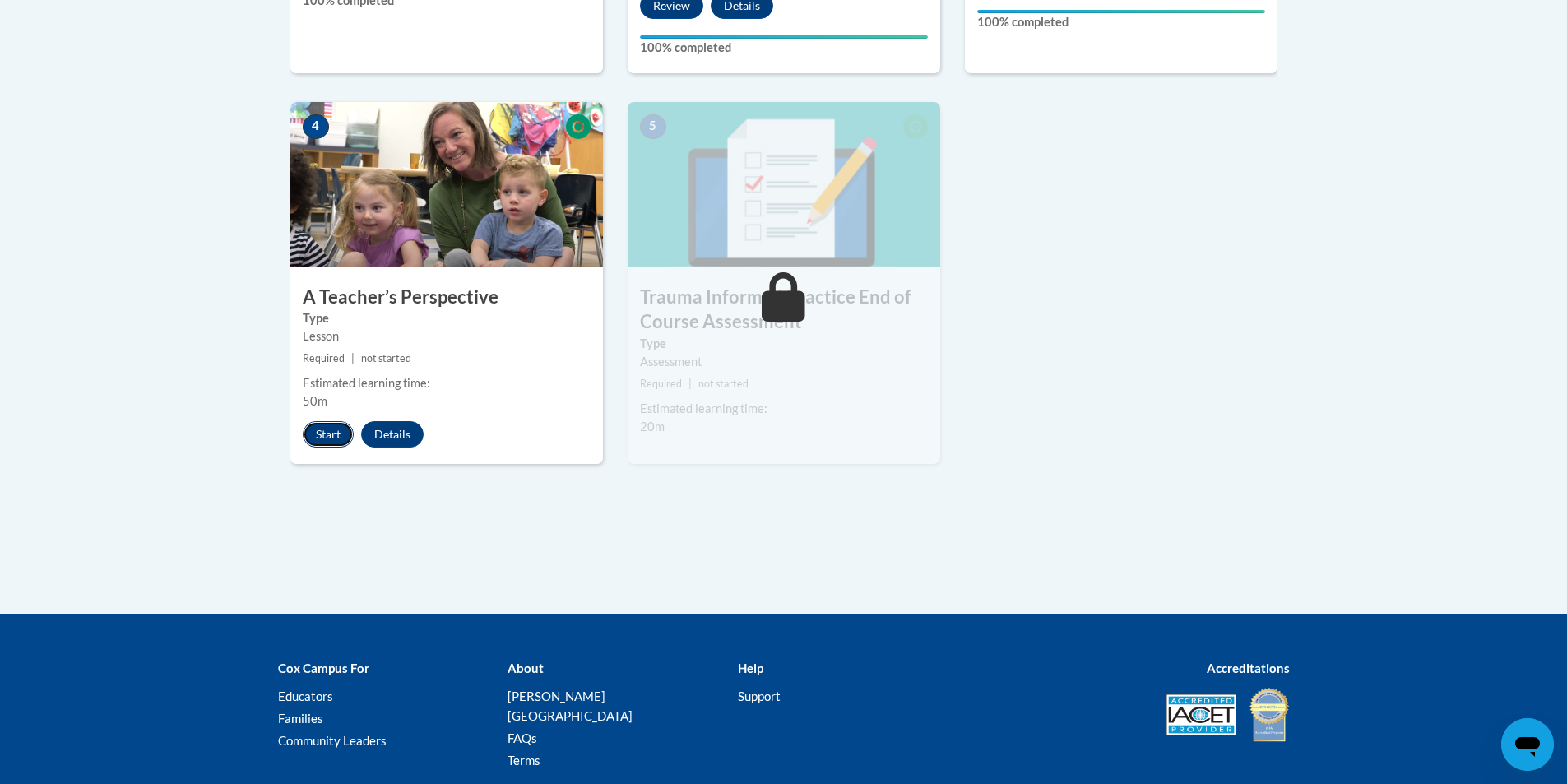
click at [325, 431] on button "Start" at bounding box center [328, 433] width 51 height 27
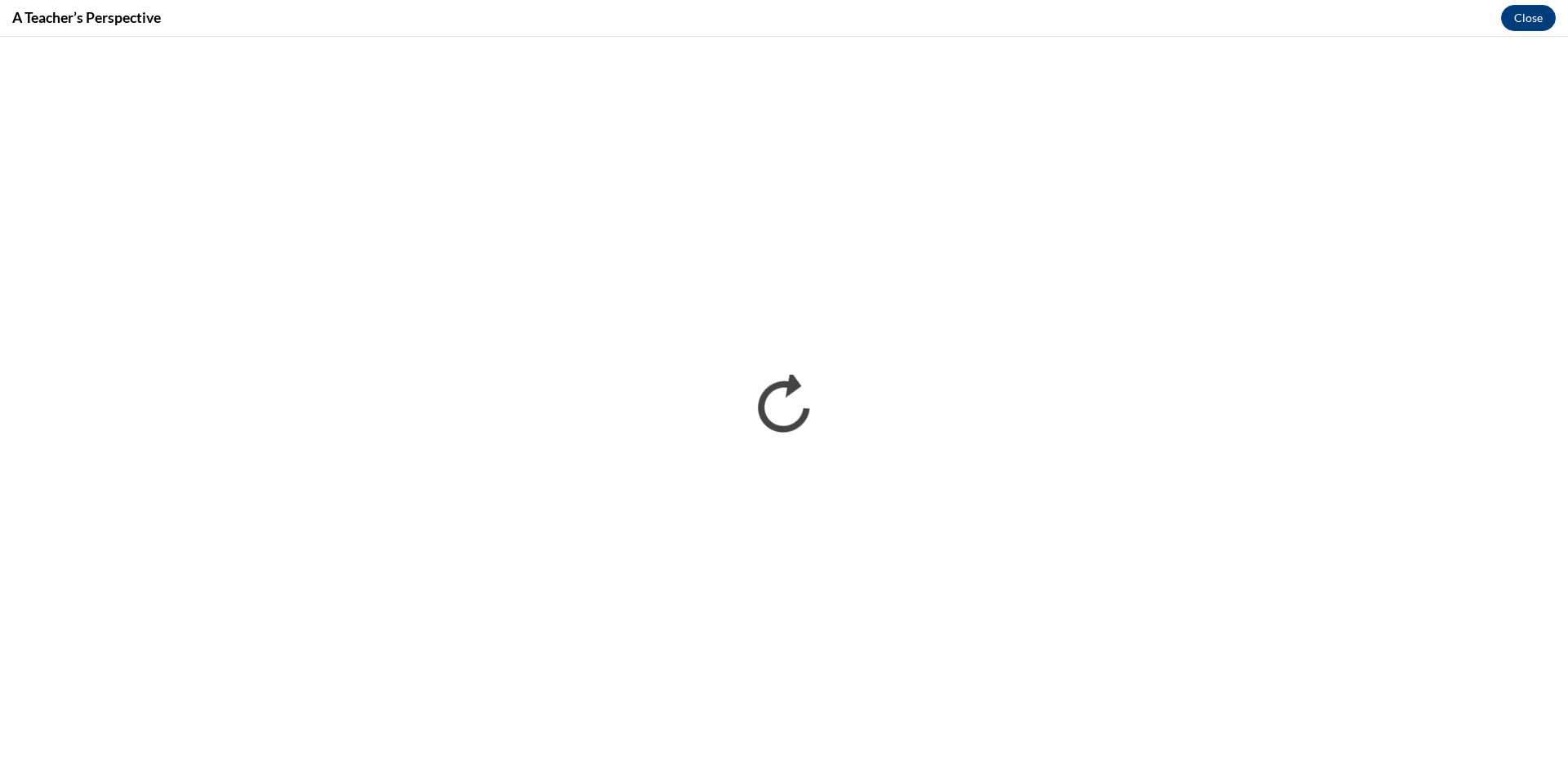
scroll to position [0, 0]
